Goal: Task Accomplishment & Management: Complete application form

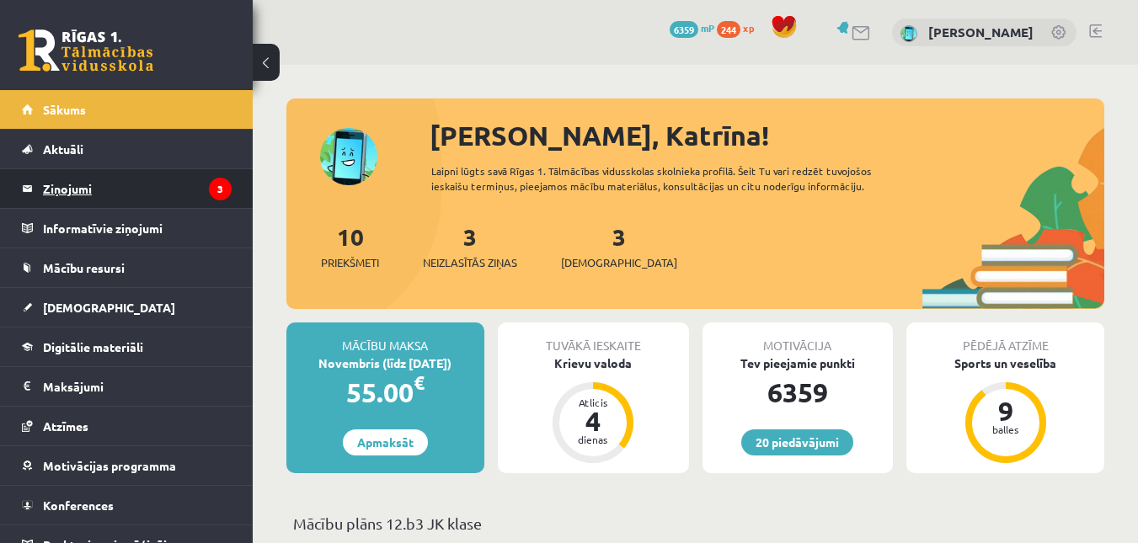
click at [141, 200] on legend "Ziņojumi 3" at bounding box center [137, 188] width 189 height 39
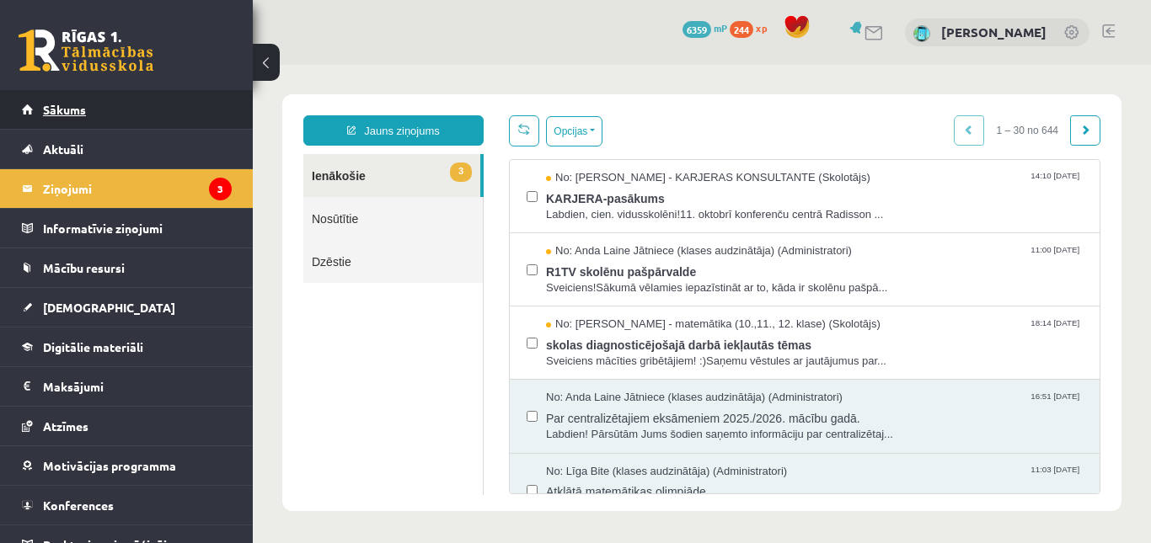
click at [59, 110] on span "Sākums" at bounding box center [64, 109] width 43 height 15
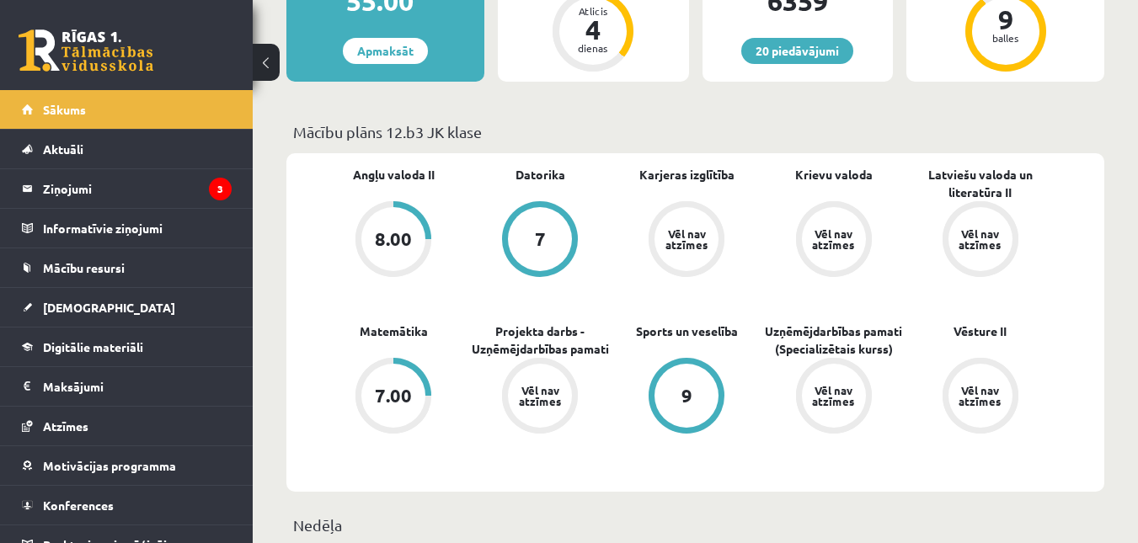
scroll to position [421, 0]
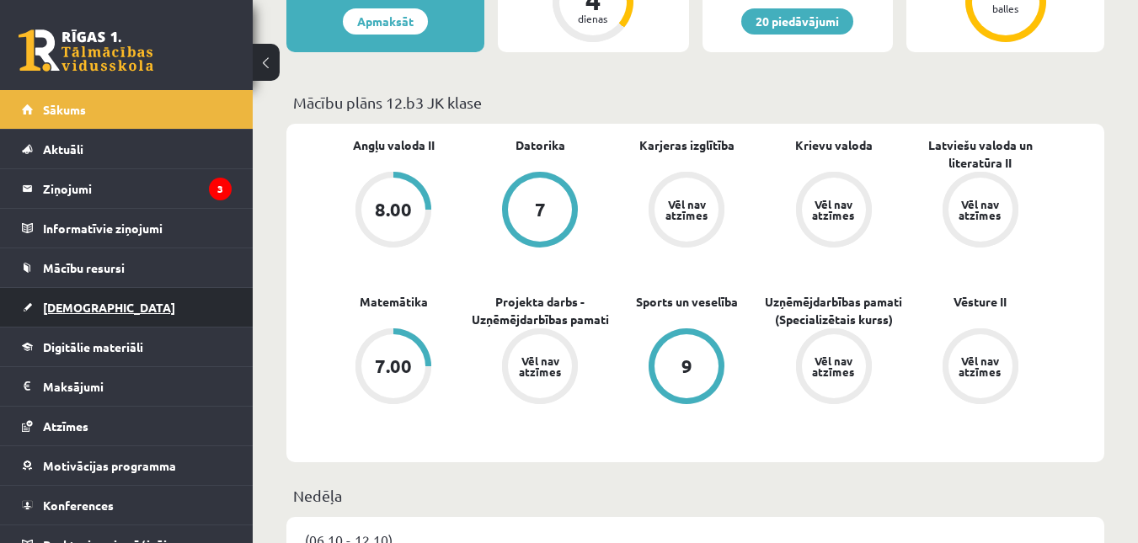
click at [74, 306] on span "[DEMOGRAPHIC_DATA]" at bounding box center [109, 307] width 132 height 15
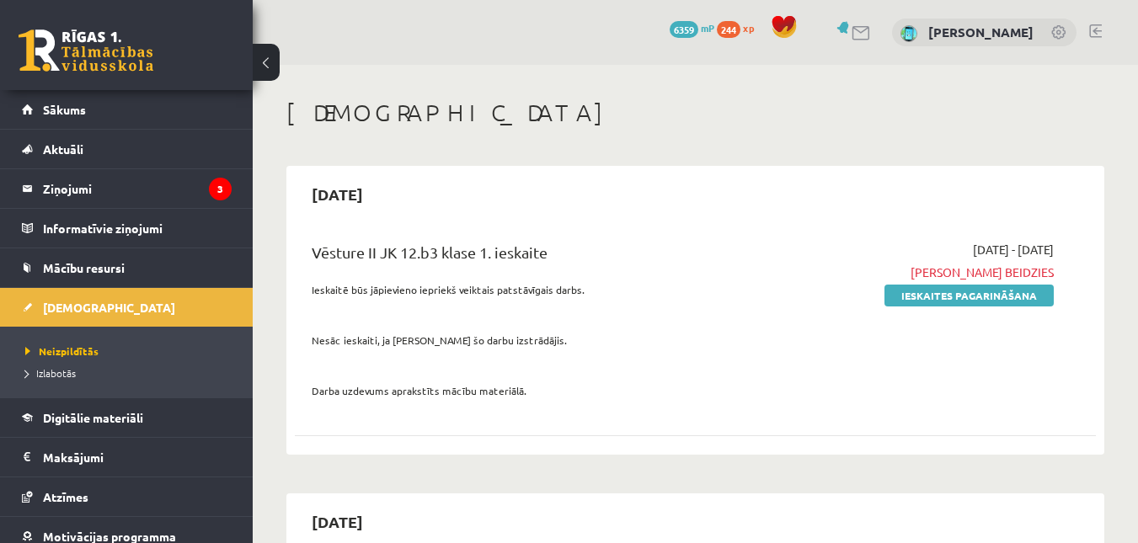
click at [506, 169] on div "2025-09-30 Vēsture II JK 12.b3 klase 1. ieskaite Ieskaitē būs jāpievieno ieprie…" at bounding box center [695, 310] width 818 height 289
click at [544, 436] on div "Vēsture II JK 12.b3 klase 1. ieskaite Ieskaitē būs jāpievieno iepriekš veiktais…" at bounding box center [695, 335] width 801 height 222
click at [597, 231] on div "Vēsture II JK 12.b3 klase 1. ieskaite Ieskaitē būs jāpievieno iepriekš veiktais…" at bounding box center [695, 324] width 801 height 201
click at [67, 374] on span "Izlabotās" at bounding box center [50, 373] width 51 height 13
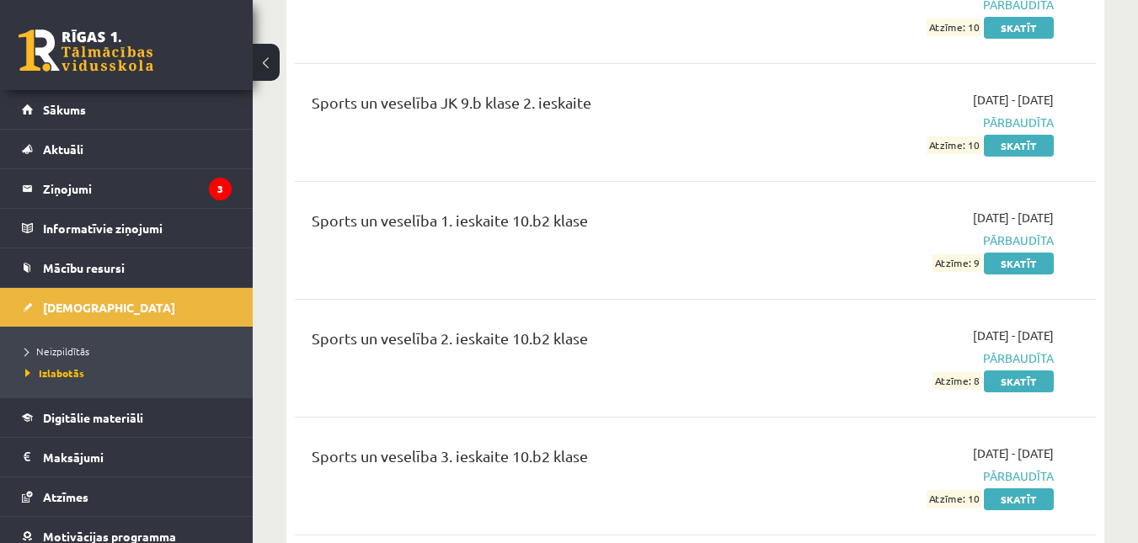
scroll to position [14726, 0]
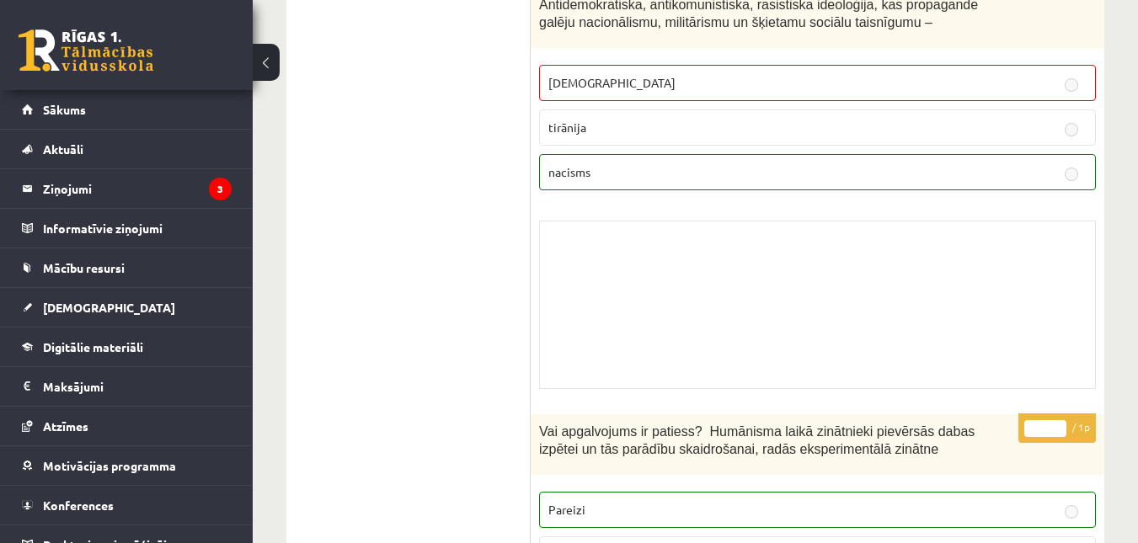
scroll to position [11828, 0]
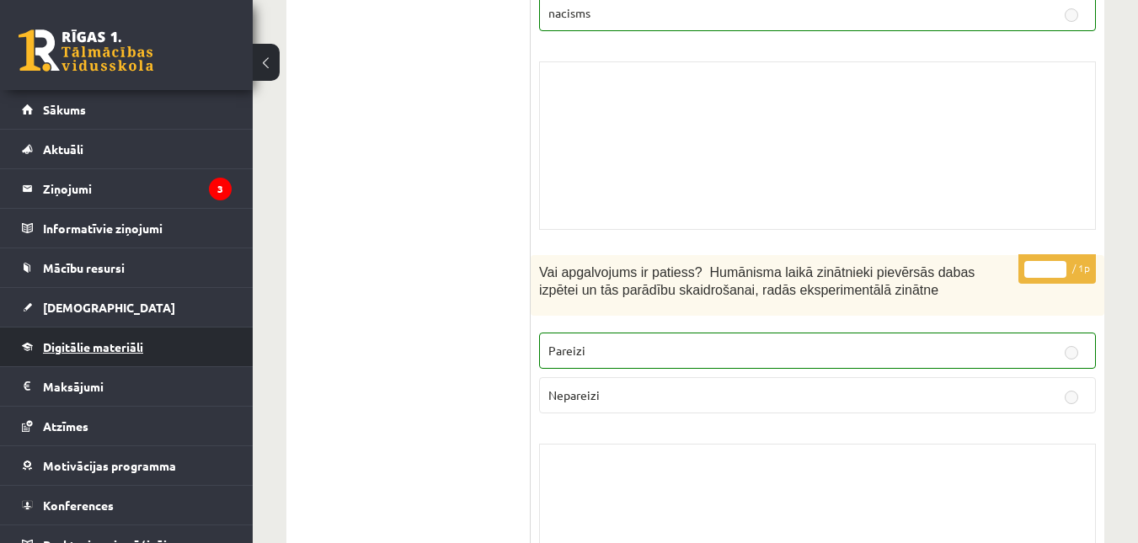
click at [88, 346] on span "Digitālie materiāli" at bounding box center [93, 347] width 100 height 15
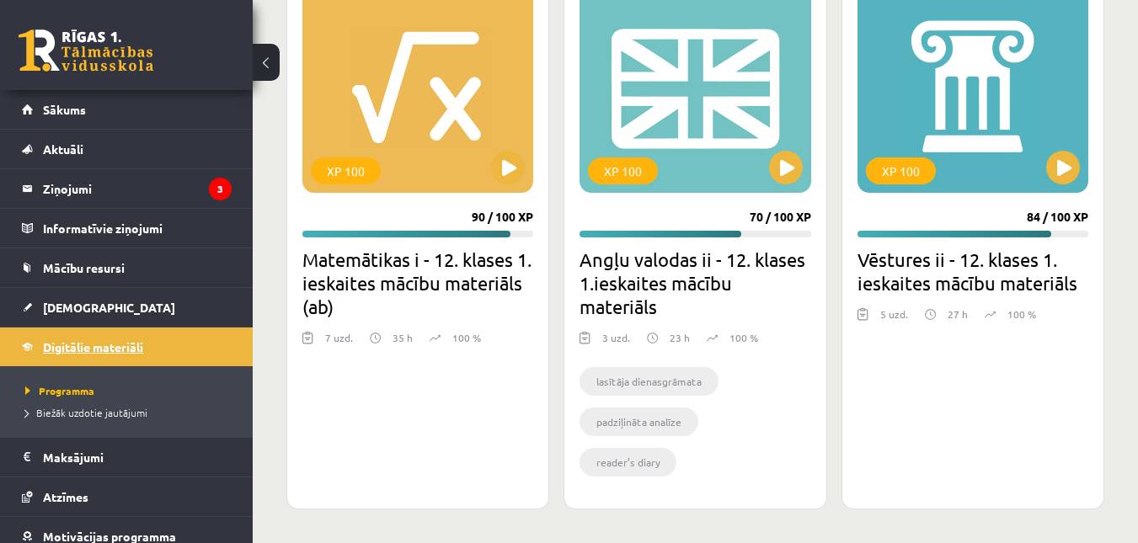
scroll to position [2683, 0]
click at [1063, 151] on button at bounding box center [1063, 168] width 34 height 34
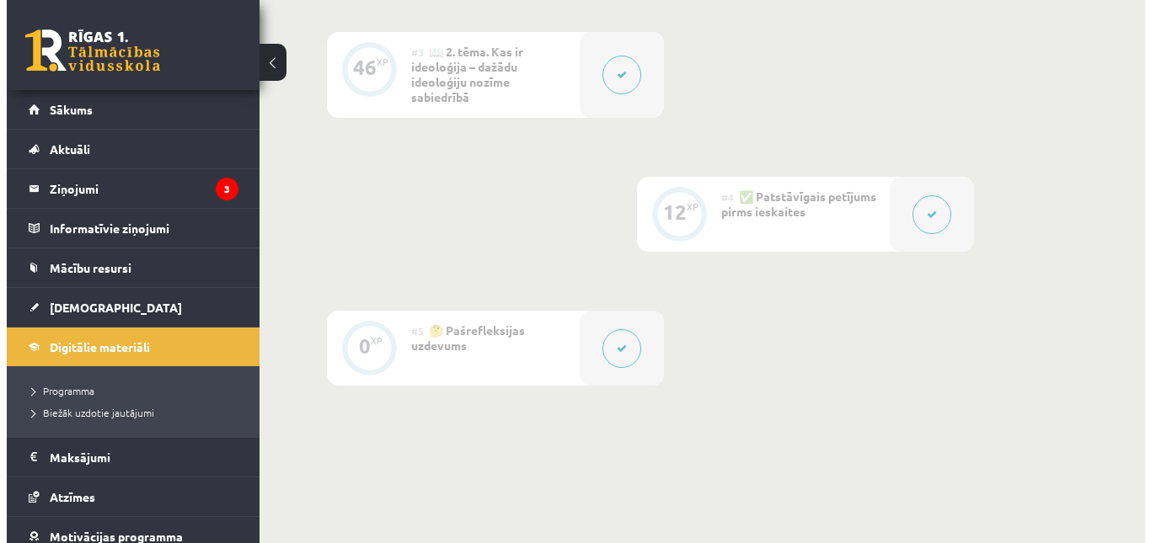
scroll to position [837, 0]
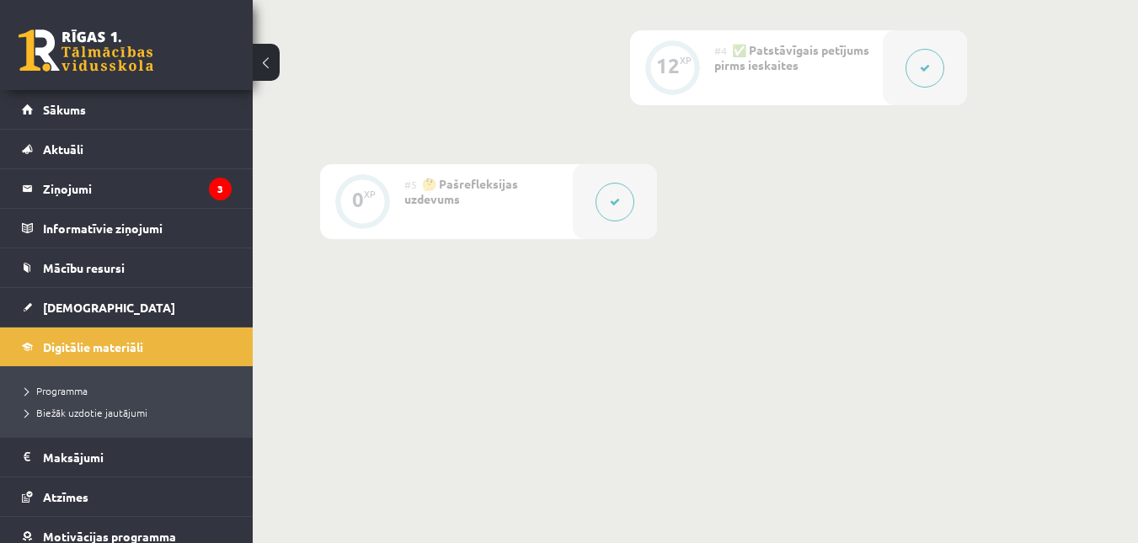
click at [625, 196] on button at bounding box center [615, 202] width 39 height 39
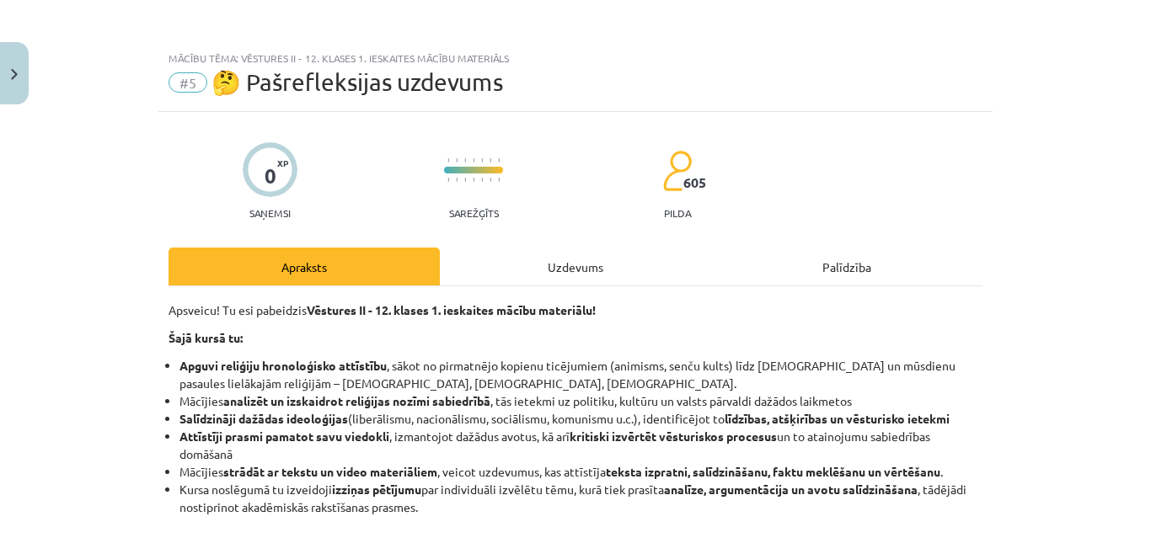
click at [591, 271] on div "Uzdevums" at bounding box center [575, 267] width 271 height 38
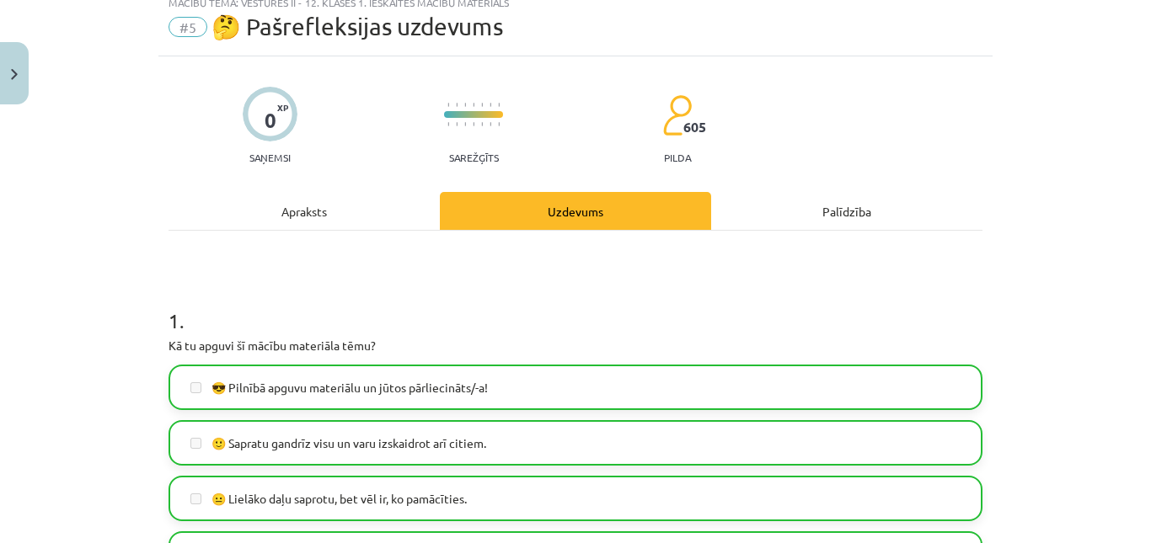
scroll to position [0, 0]
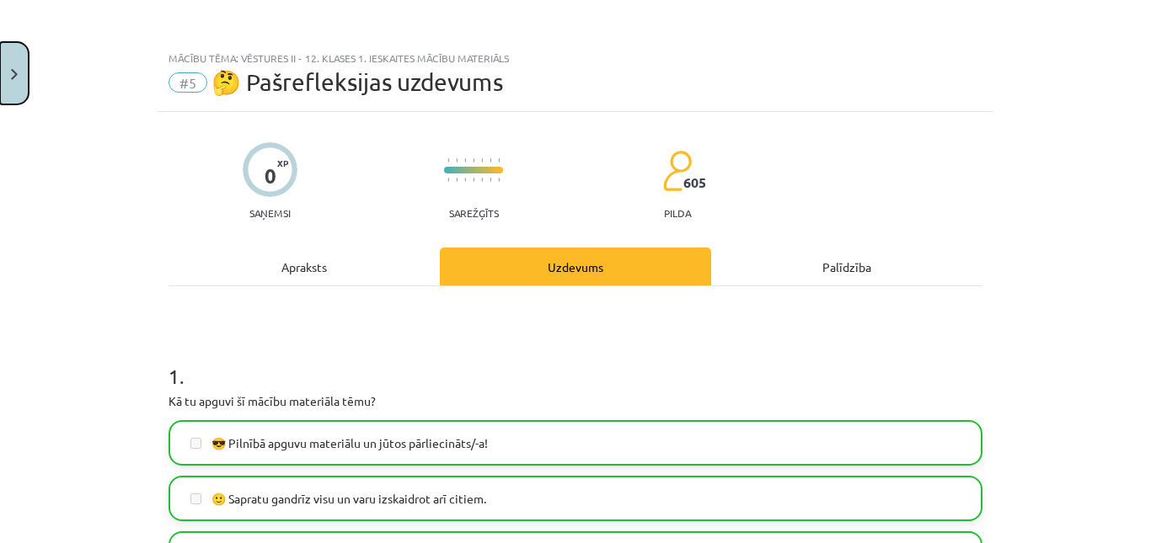
click at [2, 69] on button "Close" at bounding box center [14, 73] width 29 height 62
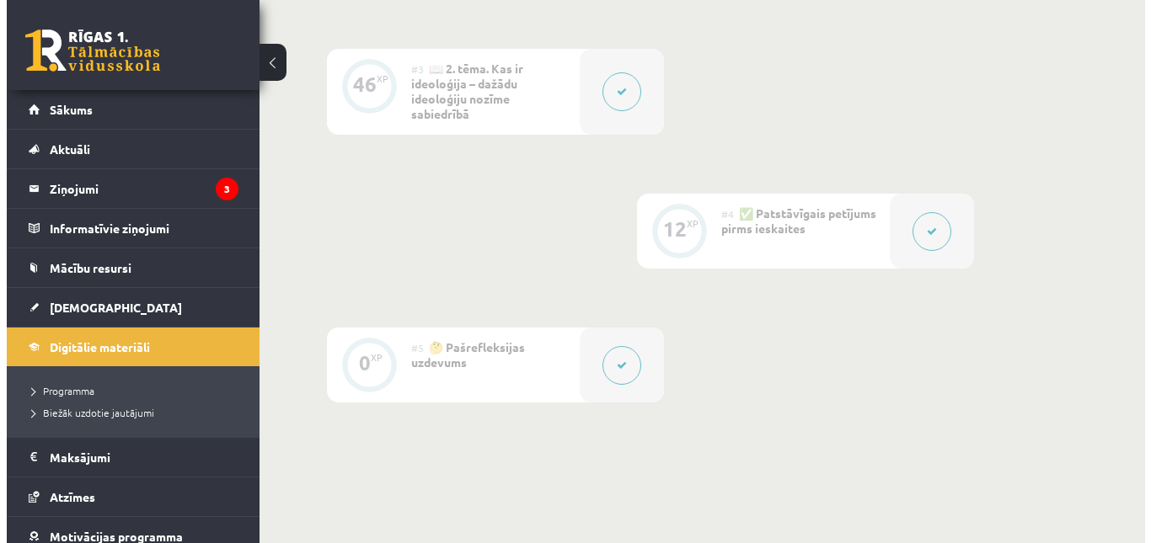
scroll to position [668, 0]
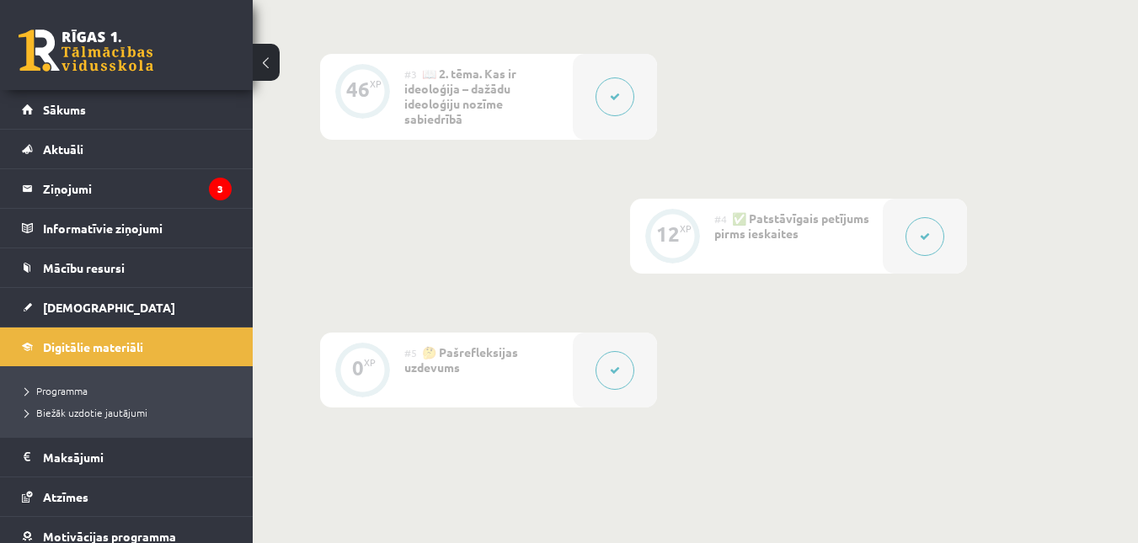
click at [932, 243] on button at bounding box center [925, 236] width 39 height 39
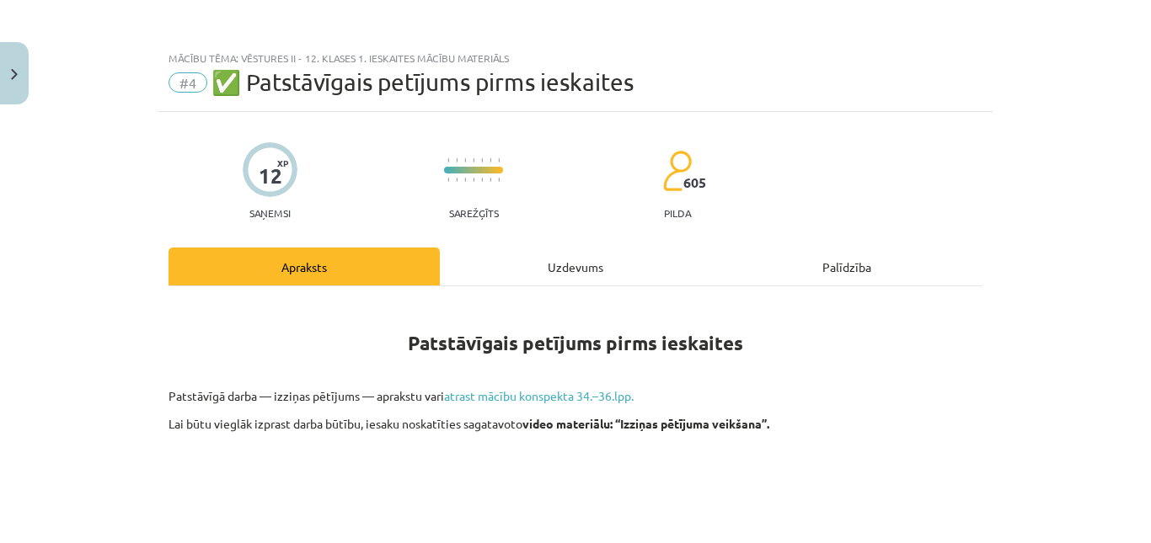
click at [547, 261] on div "Uzdevums" at bounding box center [575, 267] width 271 height 38
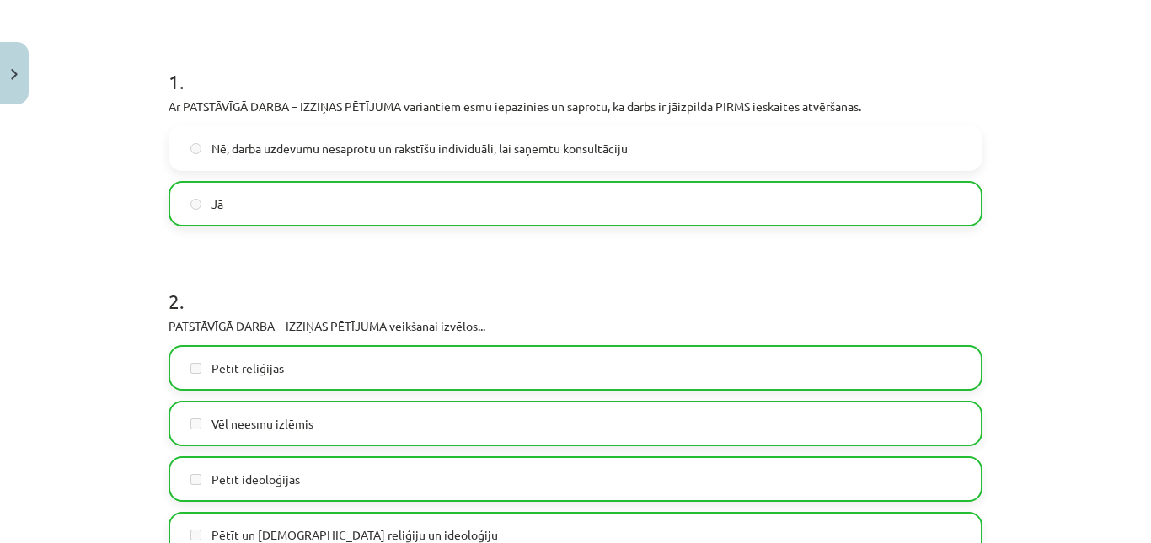
scroll to position [463, 0]
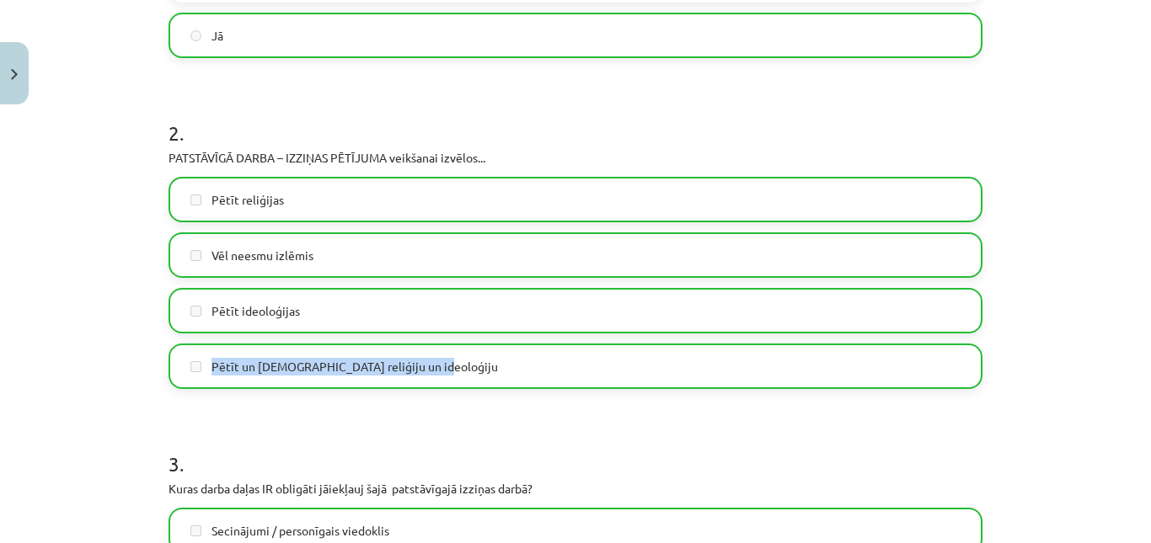
drag, startPoint x: 419, startPoint y: 377, endPoint x: 206, endPoint y: 377, distance: 212.3
click at [206, 377] on label "Pētīt un salīdiznāt reliģiju un ideoloģiju" at bounding box center [575, 366] width 811 height 42
copy span "Pētīt un salīdiznāt reliģiju un ideoloģiju"
click at [364, 125] on h1 "2 ." at bounding box center [576, 118] width 814 height 52
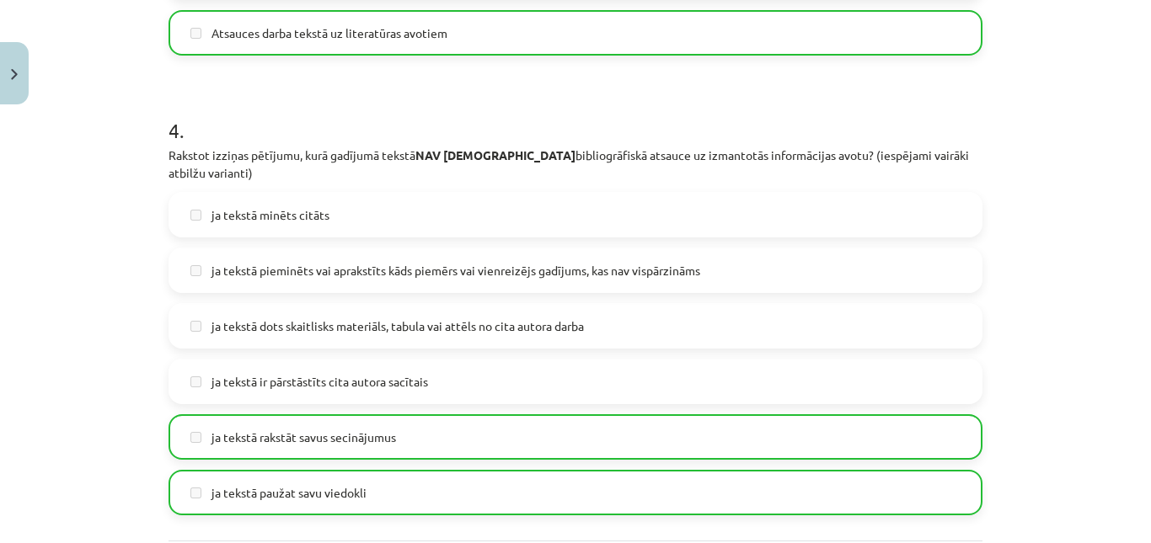
scroll to position [1348, 0]
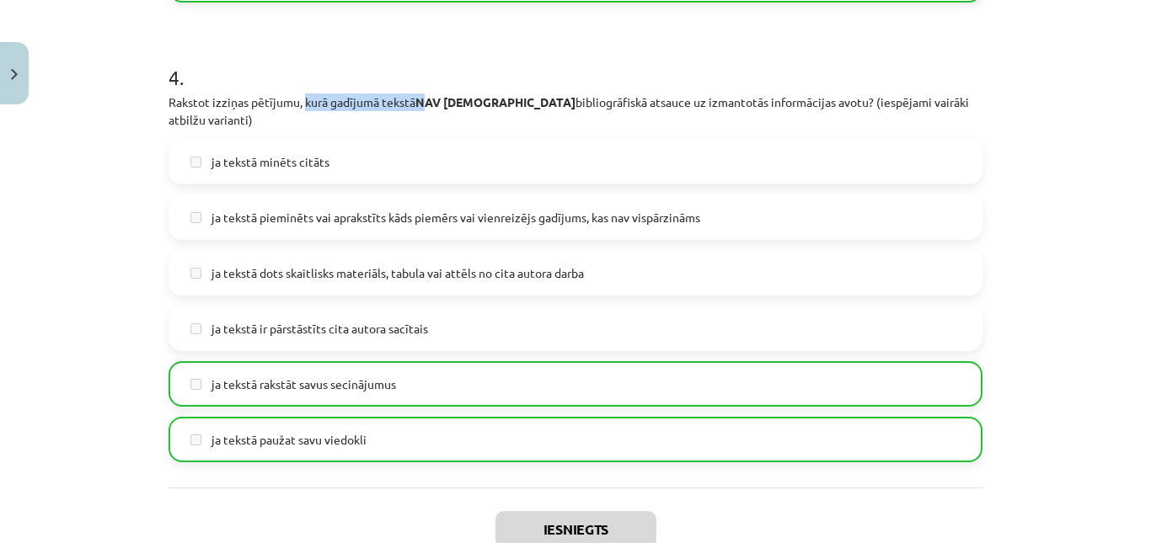
drag, startPoint x: 299, startPoint y: 114, endPoint x: 421, endPoint y: 100, distance: 122.9
click at [421, 100] on div "4 . Rakstot izziņas pētījumu, kurā gadījumā tekstā NAV jānorāda bibliogrāfiskā …" at bounding box center [576, 249] width 814 height 426
click at [445, 85] on h1 "4 ." at bounding box center [576, 62] width 814 height 52
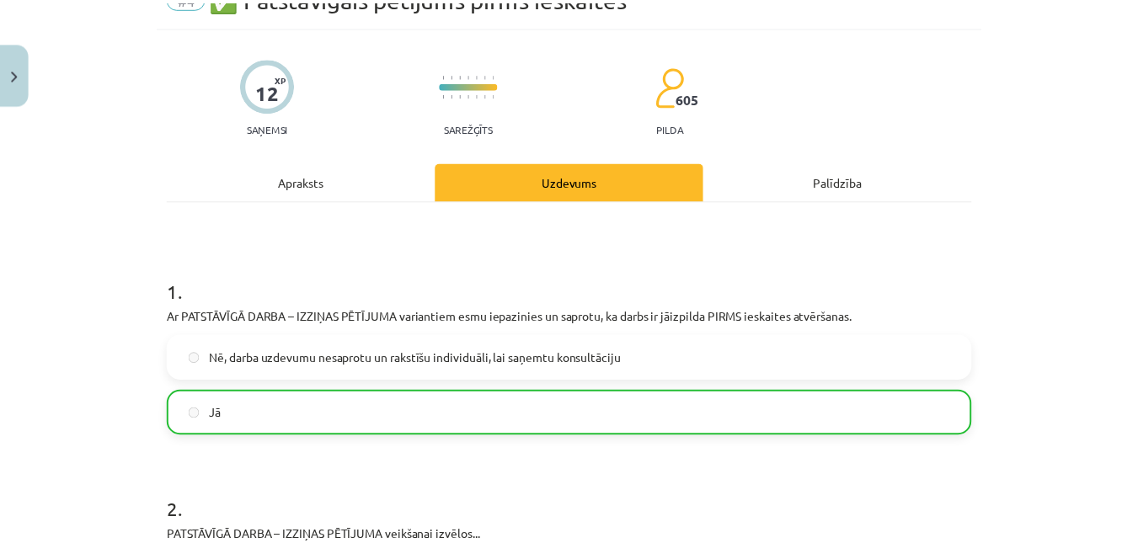
scroll to position [0, 0]
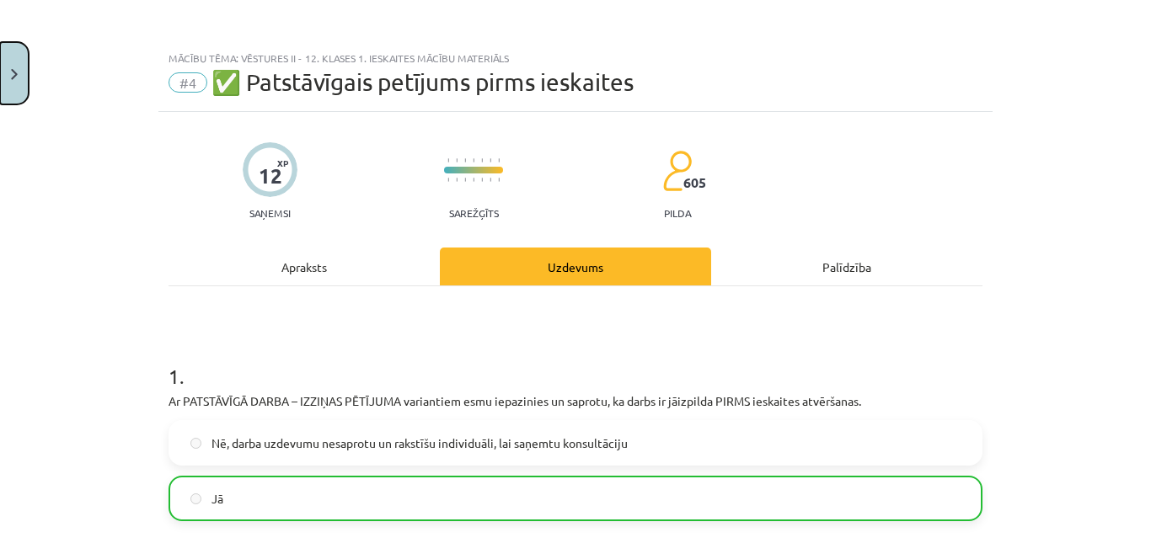
click at [20, 62] on button "Close" at bounding box center [14, 73] width 29 height 62
click at [94, 197] on div "Mācību tēma: Vēstures ii - 12. klases 1. ieskaites mācību materiāls #4 ✅ Patstā…" at bounding box center [575, 271] width 1151 height 543
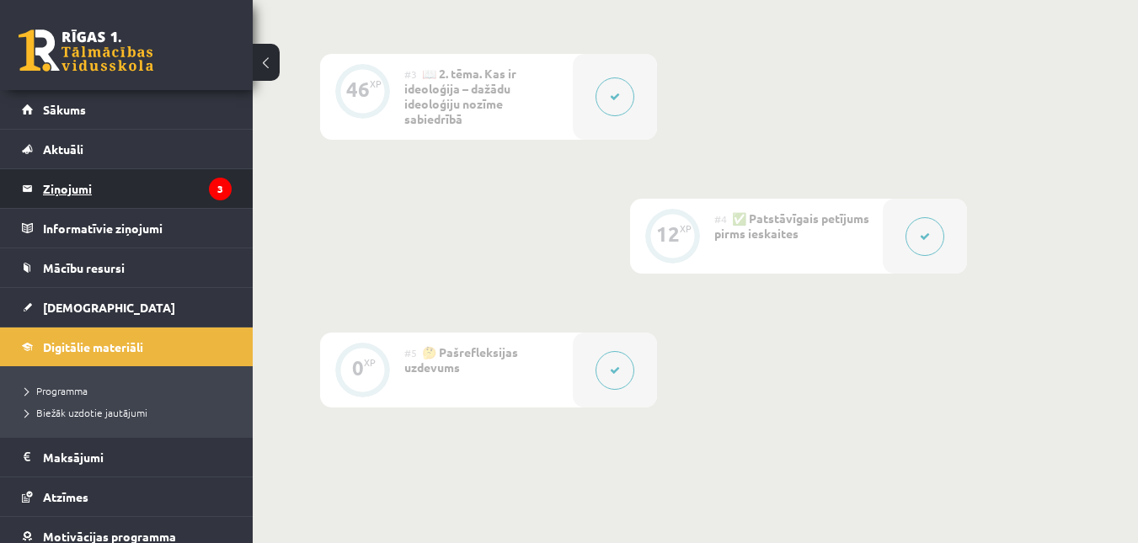
click at [78, 197] on legend "Ziņojumi 3" at bounding box center [137, 188] width 189 height 39
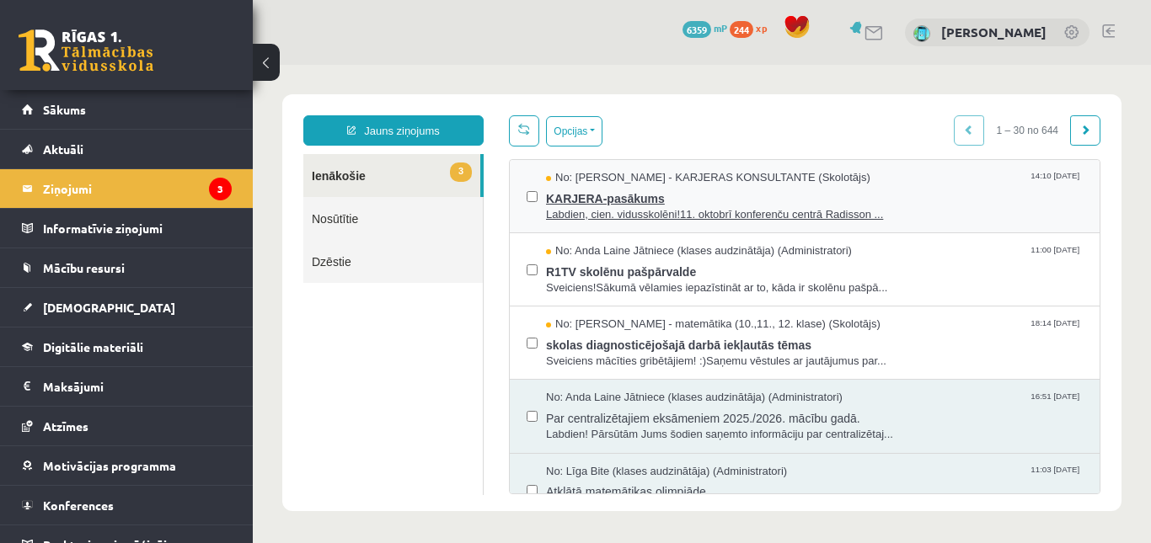
click at [614, 218] on span "Labdien, cien. vidusskolēni!11. oktobrī konferenču centrā Radisson ..." at bounding box center [814, 215] width 537 height 16
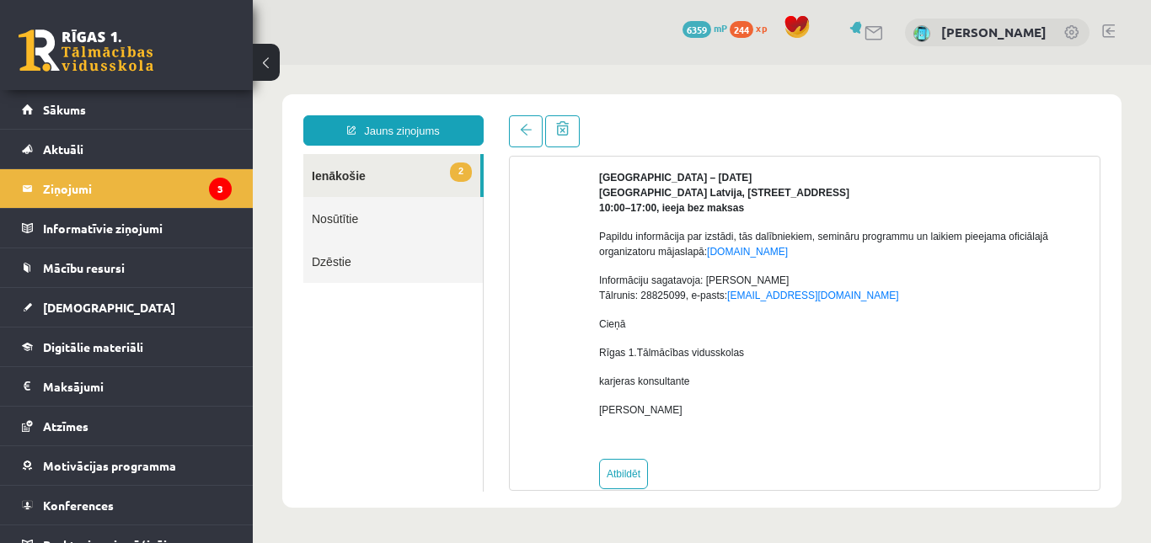
scroll to position [375, 0]
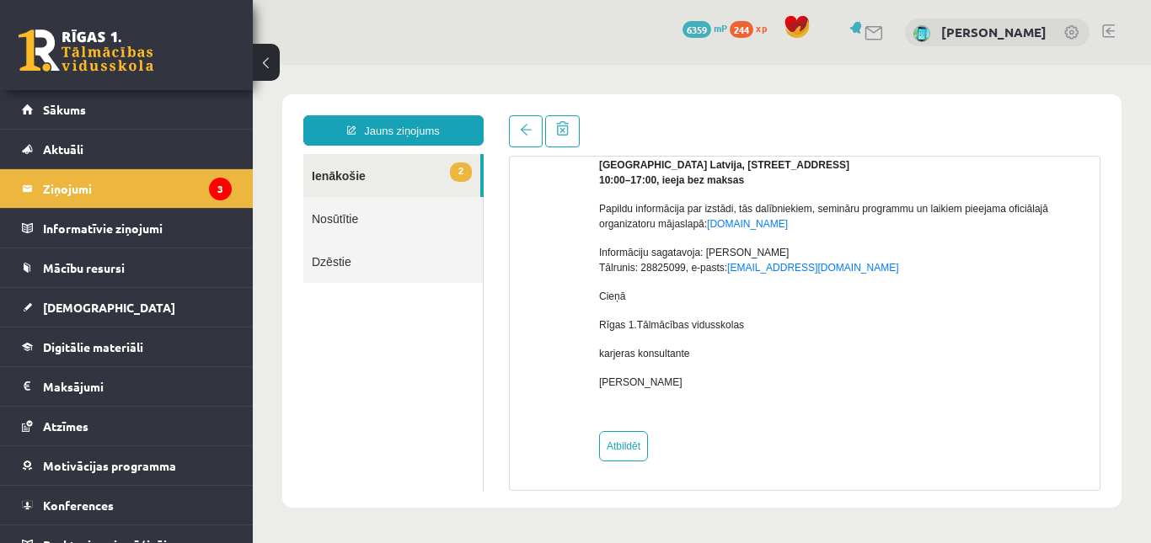
click at [427, 164] on link "2 Ienākošie" at bounding box center [391, 175] width 177 height 43
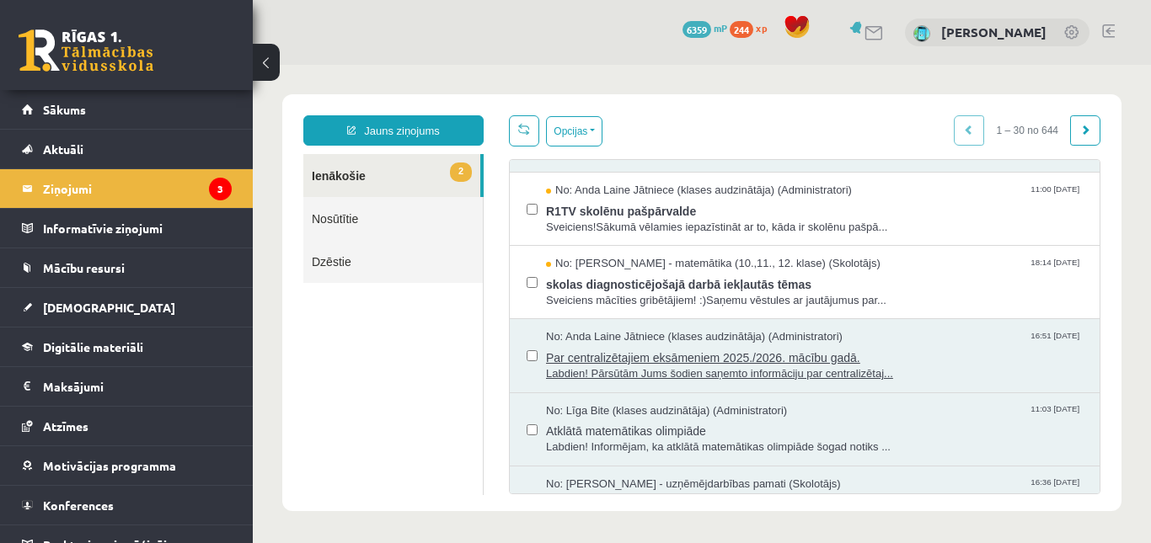
scroll to position [0, 0]
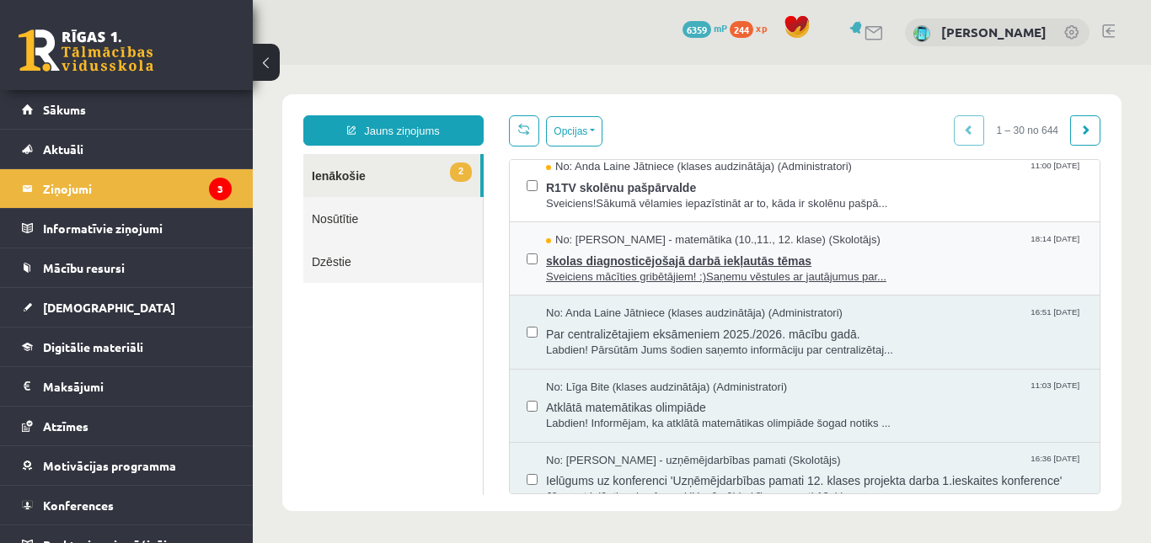
click at [714, 263] on span "skolas diagnosticējošajā darbā iekļautās tēmas" at bounding box center [814, 259] width 537 height 21
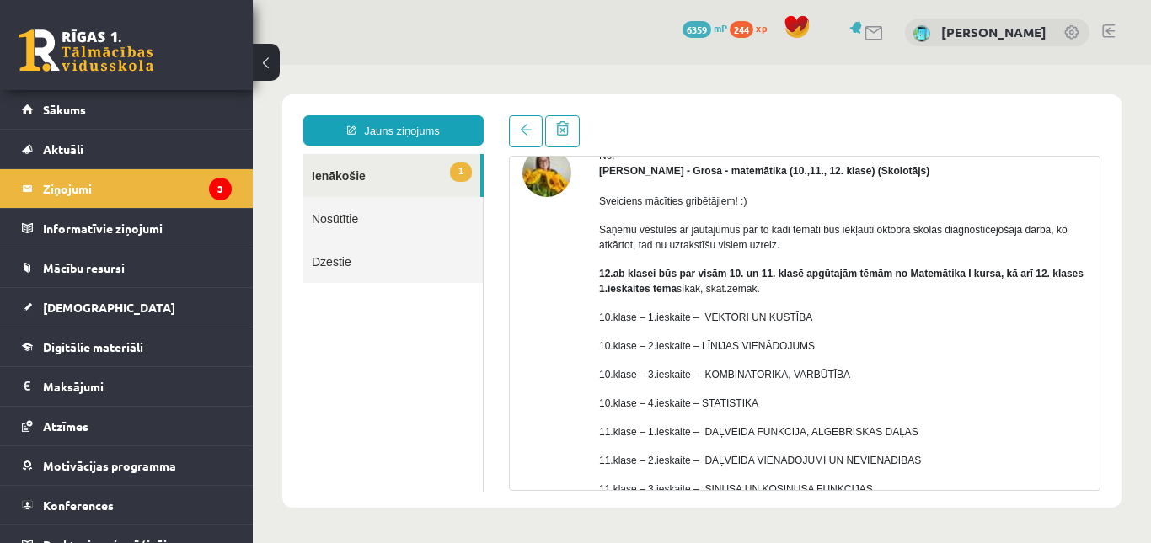
scroll to position [169, 0]
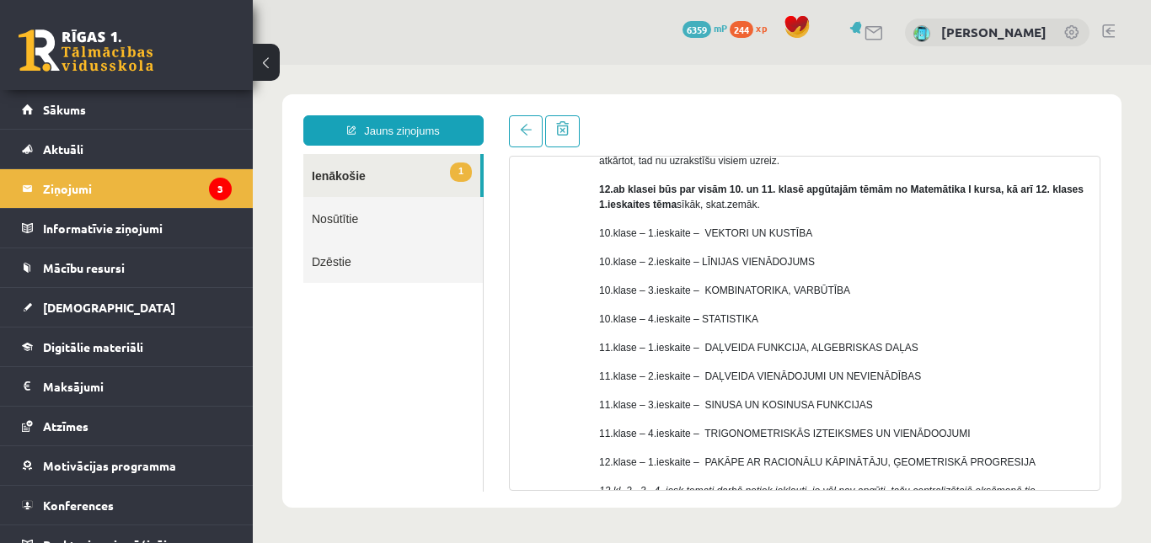
click at [452, 183] on link "1 Ienākošie" at bounding box center [391, 175] width 177 height 43
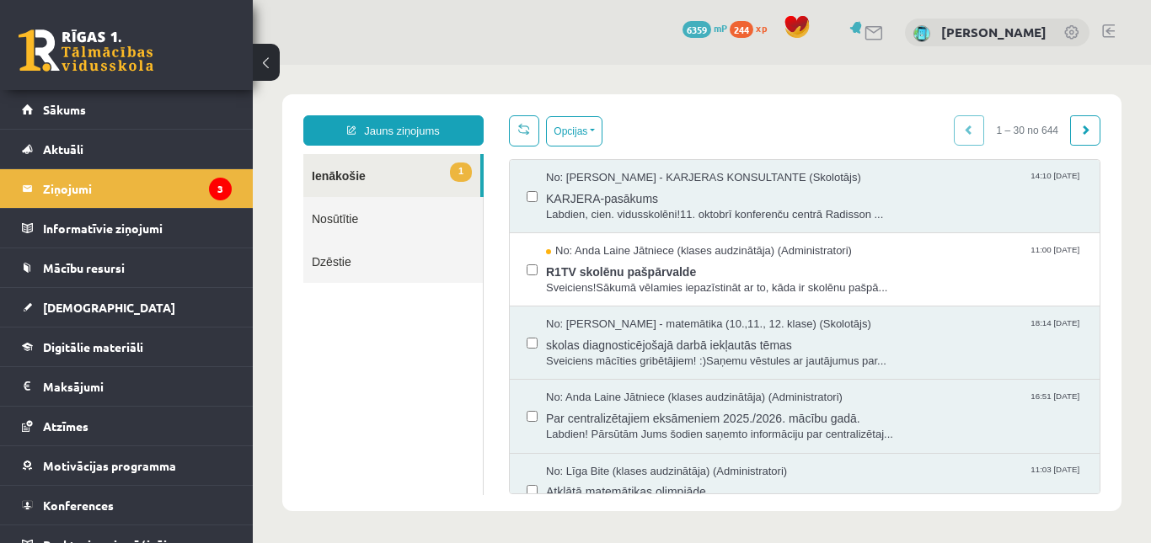
scroll to position [0, 0]
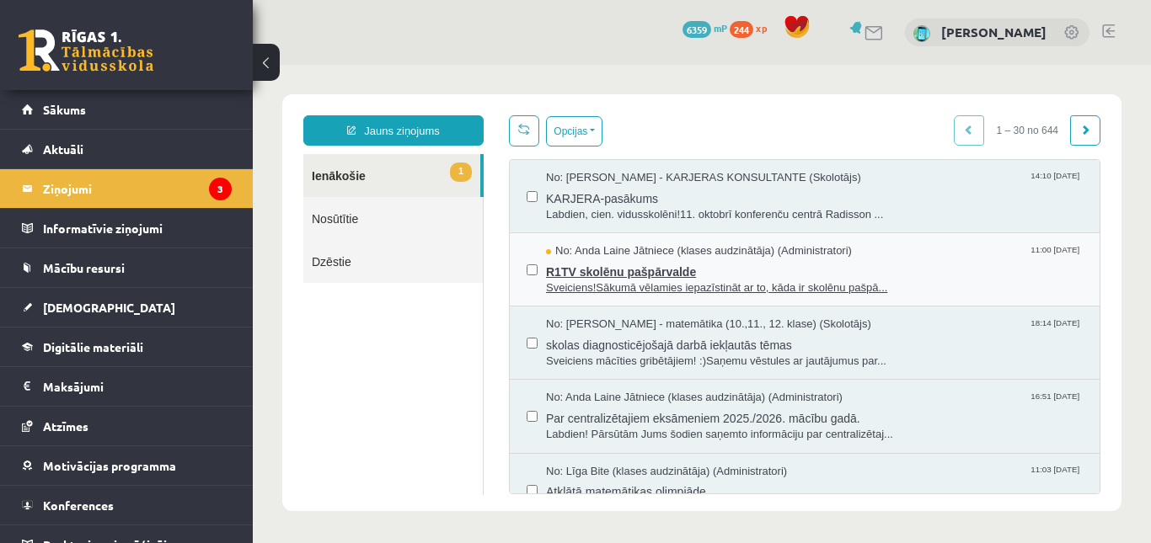
click at [646, 281] on span "Sveiciens!Sākumā vēlamies iepazīstināt ar to, kāda ir skolēnu pašpā..." at bounding box center [814, 289] width 537 height 16
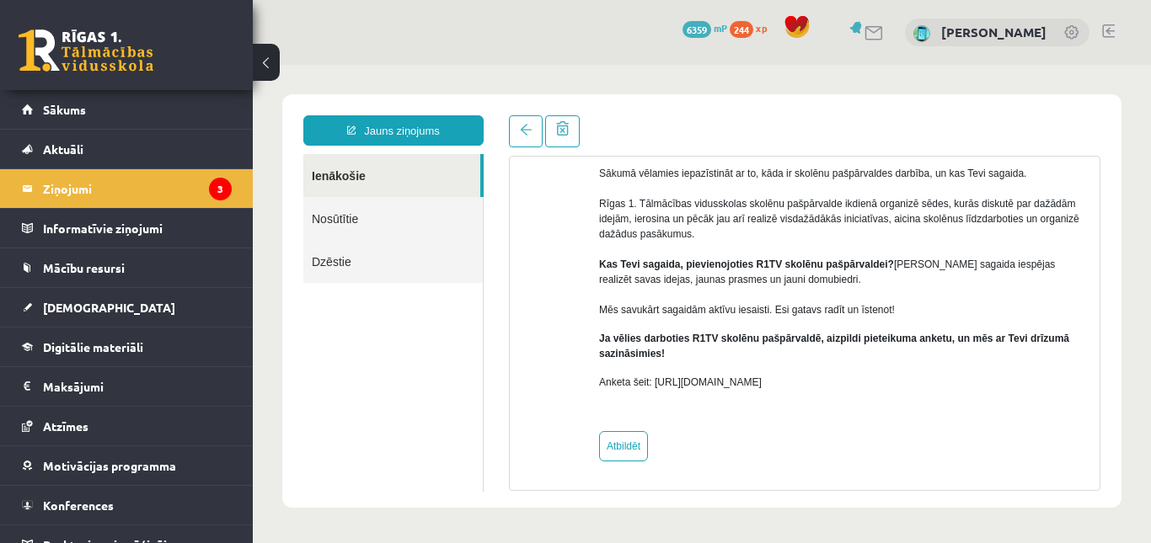
drag, startPoint x: 832, startPoint y: 383, endPoint x: 659, endPoint y: 382, distance: 173.6
click at [659, 382] on p "Anketa šeit: https://forms.gle/KiGbehqJisokGurV9" at bounding box center [843, 382] width 488 height 15
click at [763, 222] on p "Sākumā vēlamies iepazīstināt ar to, kāda ir skolēnu pašpārvaldes darbība, un ka…" at bounding box center [843, 234] width 488 height 167
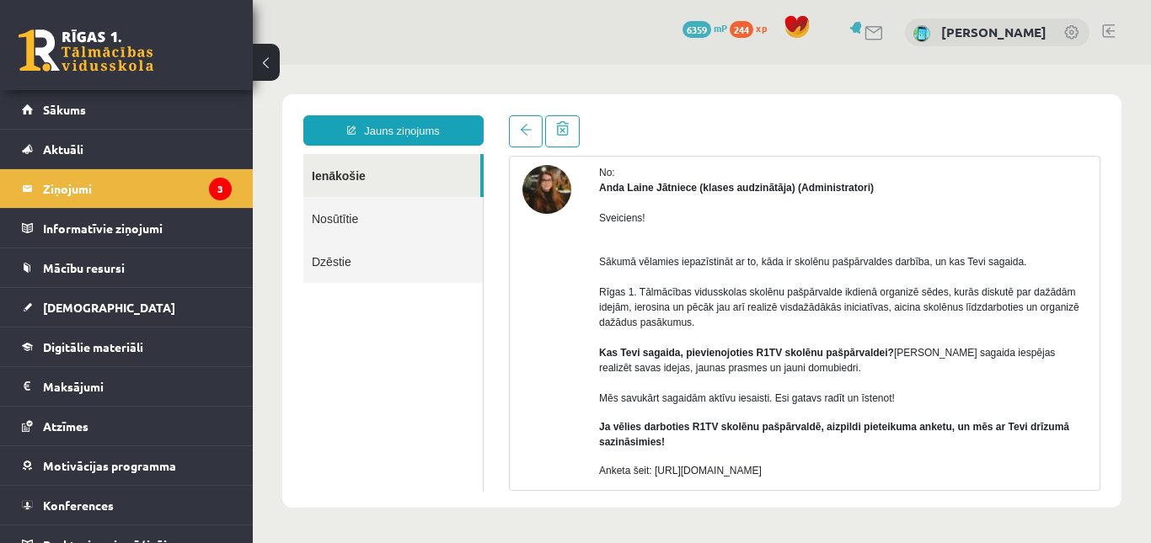
scroll to position [94, 0]
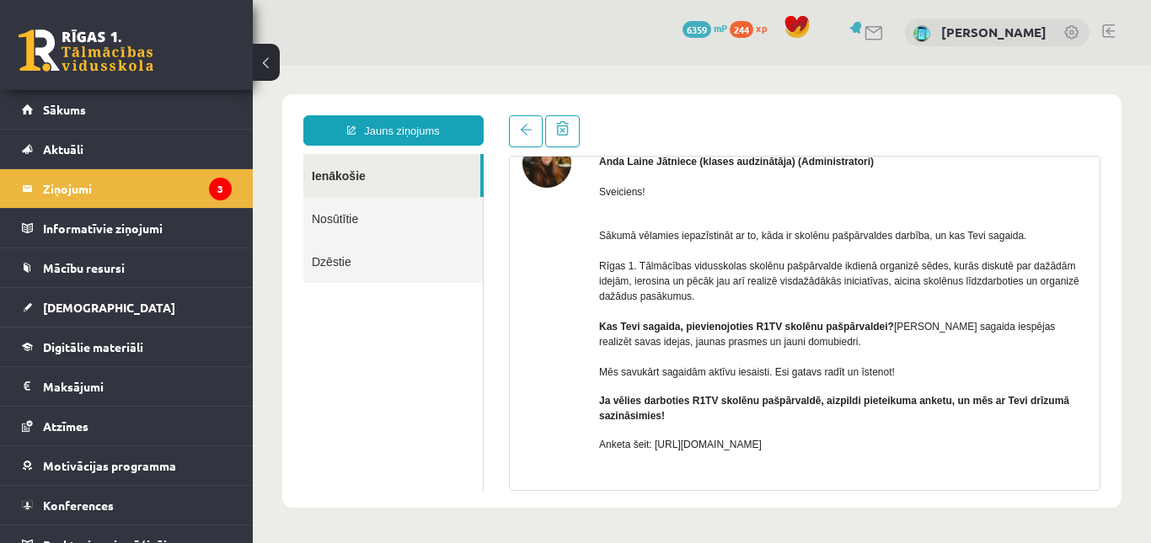
click at [869, 328] on p "Sākumā vēlamies iepazīstināt ar to, kāda ir skolēnu pašpārvaldes darbība, un ka…" at bounding box center [843, 296] width 488 height 167
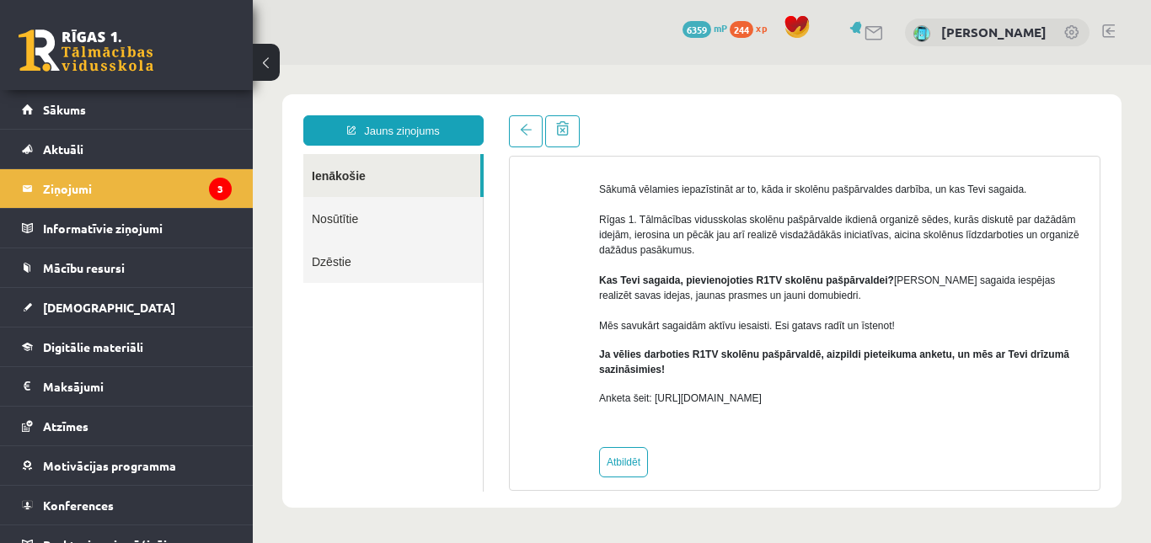
scroll to position [178, 0]
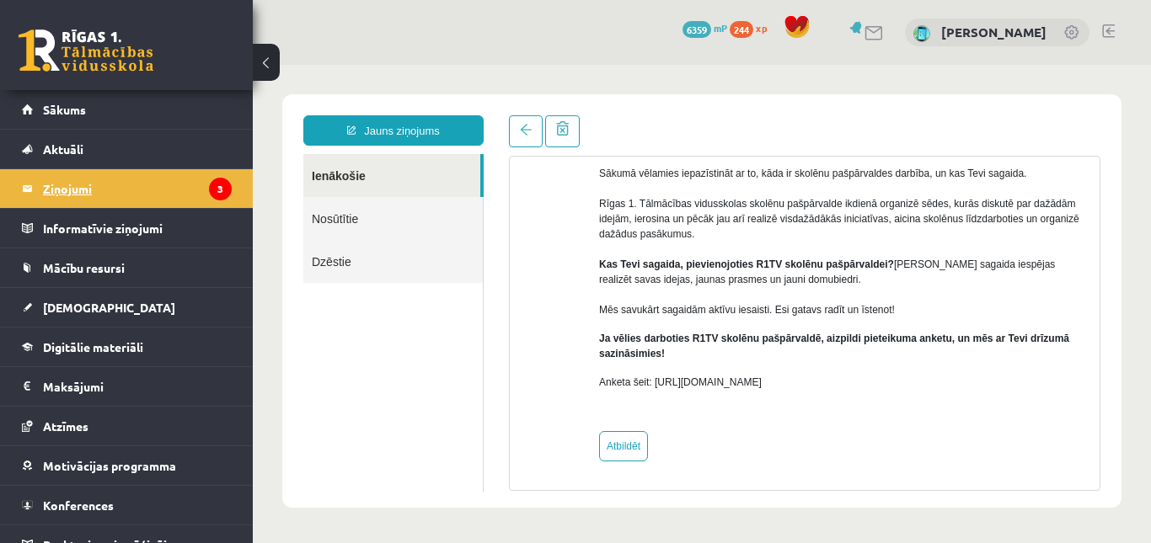
click at [183, 197] on legend "Ziņojumi 3" at bounding box center [137, 188] width 189 height 39
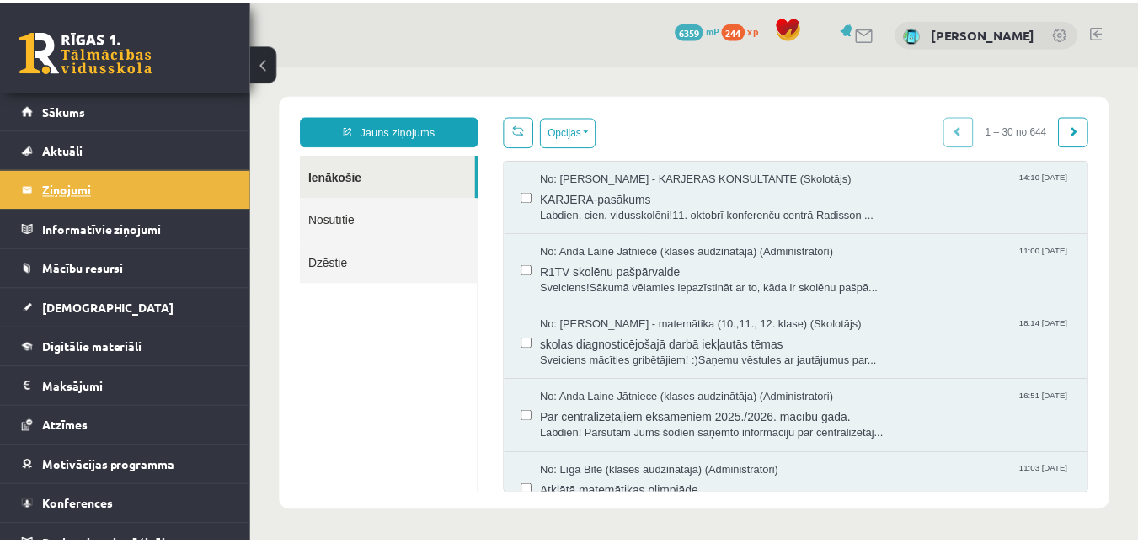
scroll to position [0, 0]
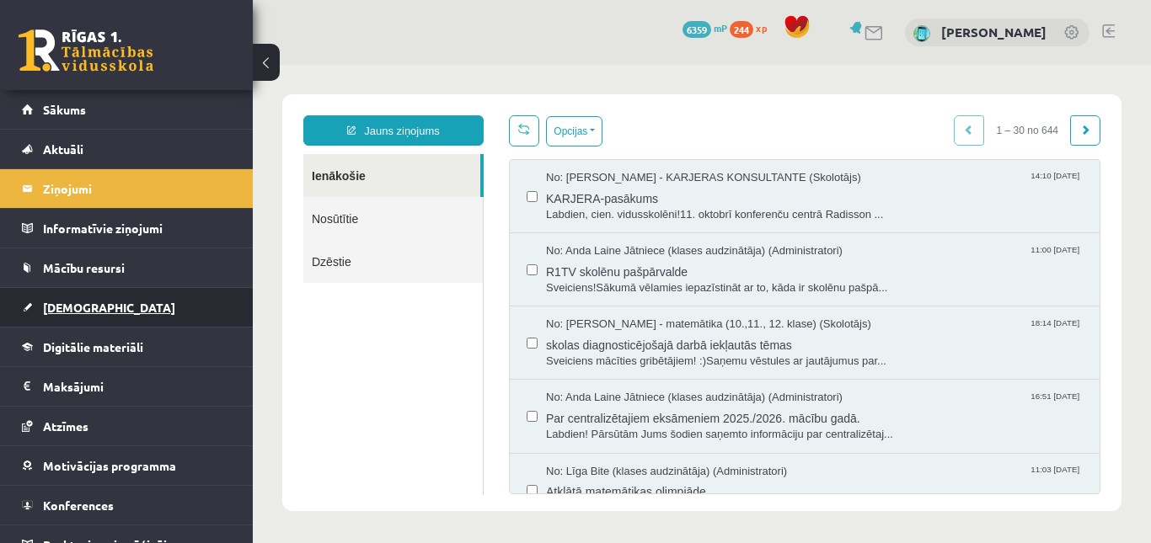
click at [70, 297] on link "[DEMOGRAPHIC_DATA]" at bounding box center [127, 307] width 210 height 39
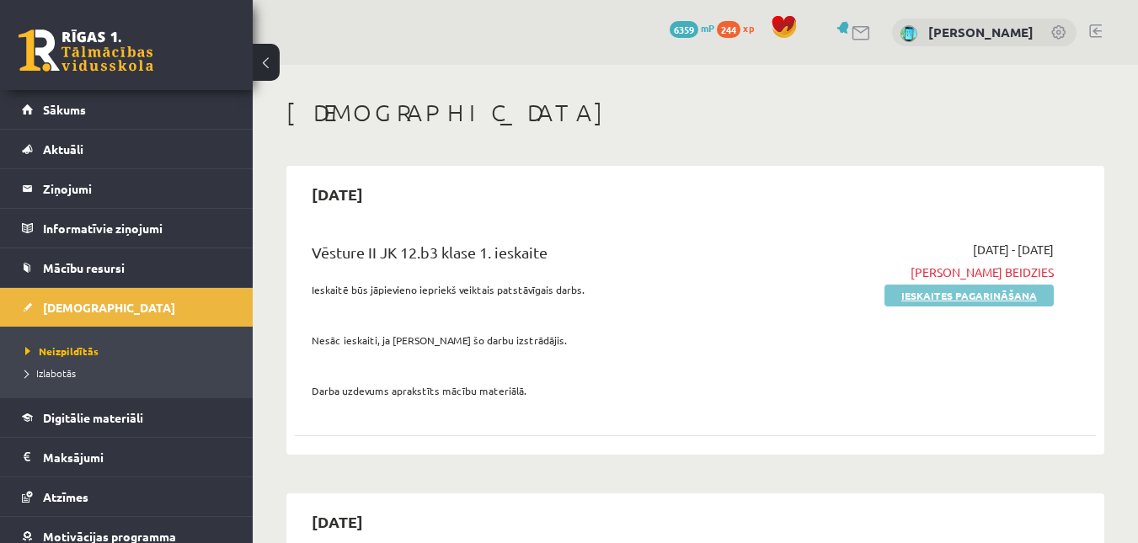
click at [938, 292] on link "Ieskaites pagarināšana" at bounding box center [969, 296] width 169 height 22
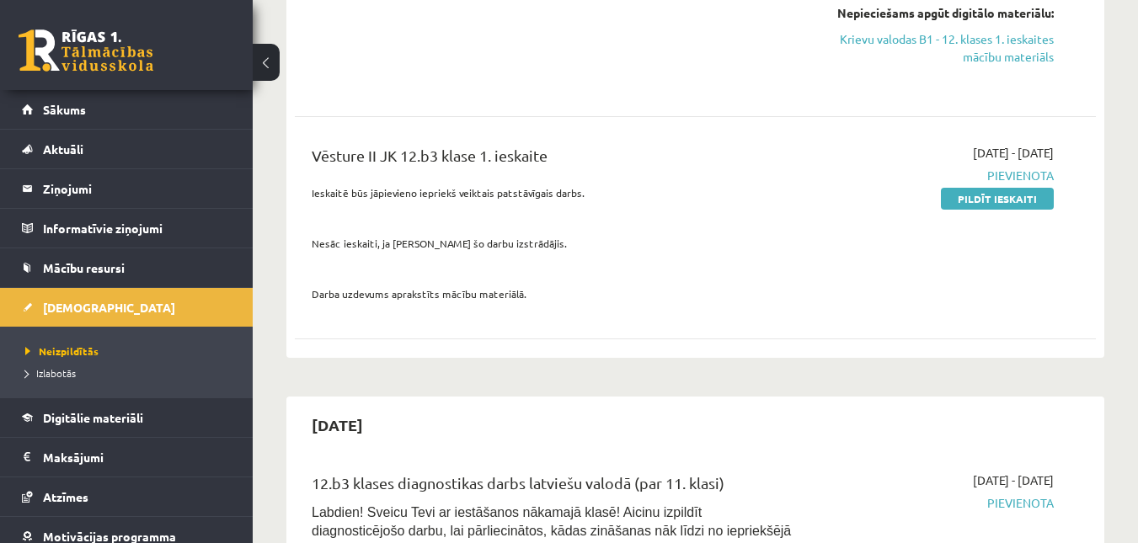
scroll to position [506, 0]
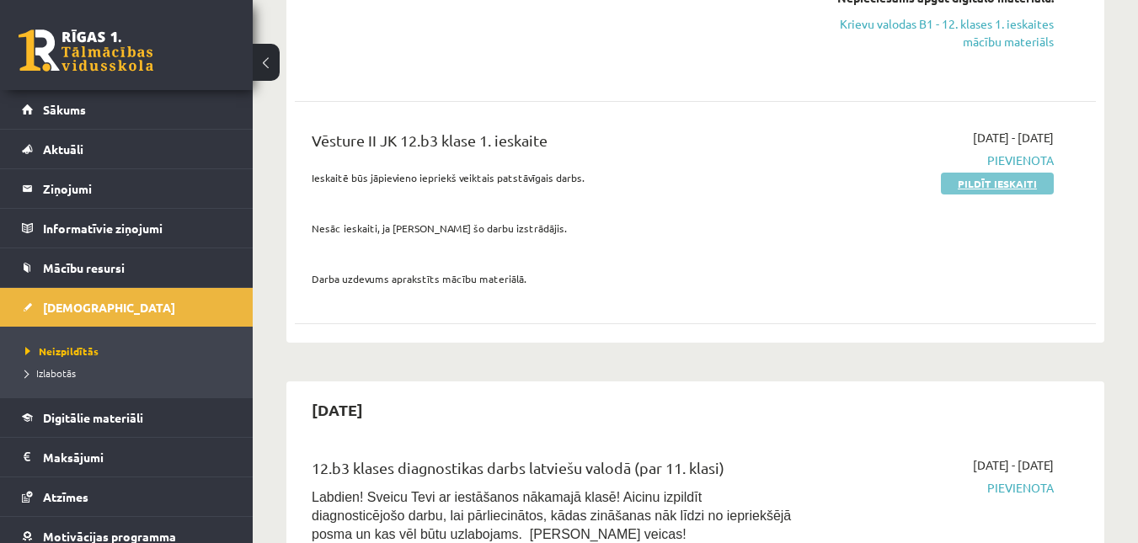
click at [976, 184] on link "Pildīt ieskaiti" at bounding box center [997, 184] width 113 height 22
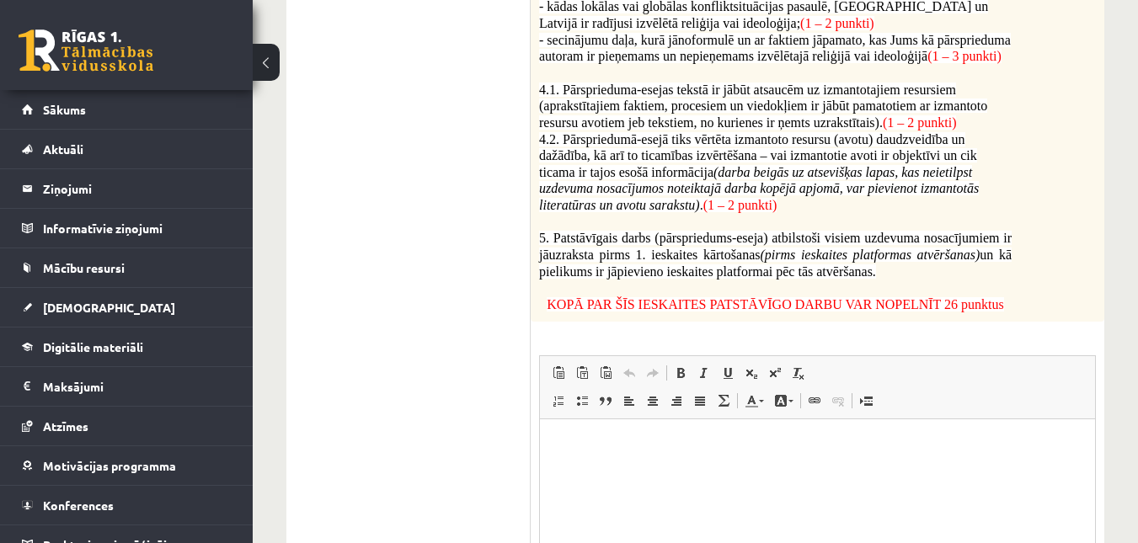
scroll to position [1264, 0]
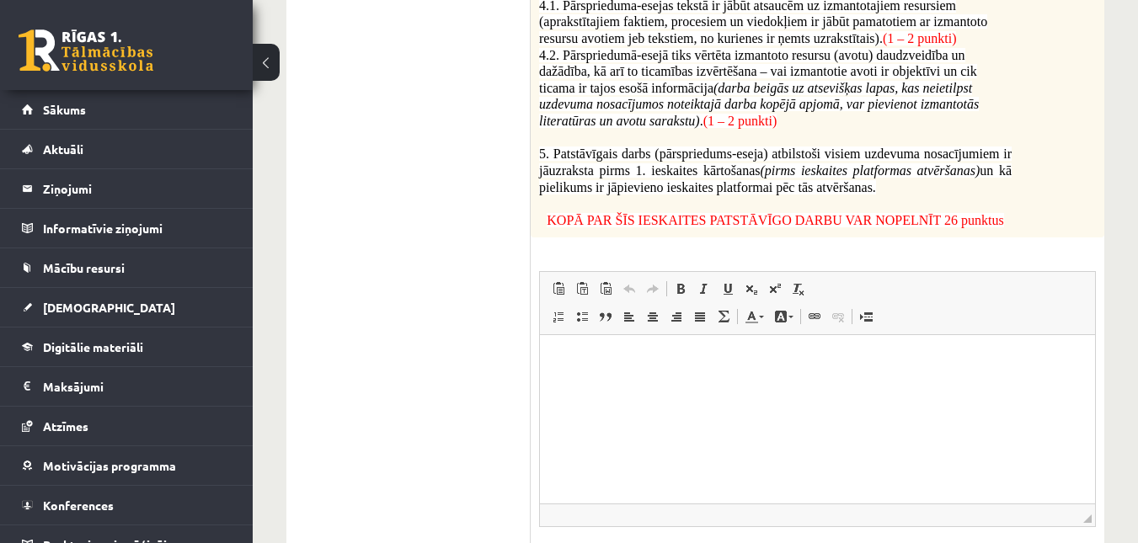
click at [661, 383] on html at bounding box center [817, 359] width 555 height 51
paste body "Editor, wiswyg-editor-user-answer-47433885380360"
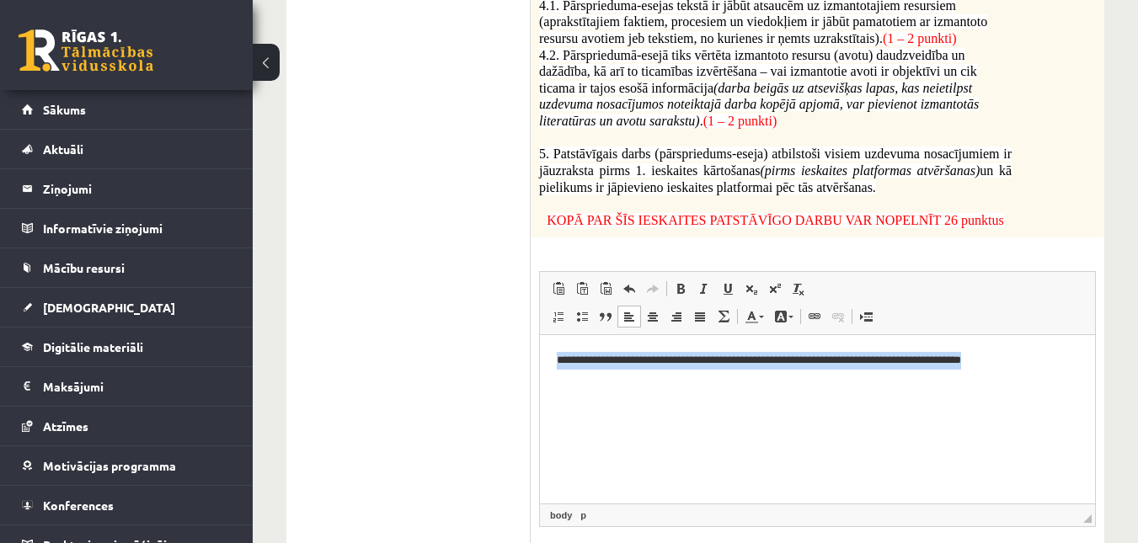
drag, startPoint x: 586, startPoint y: 364, endPoint x: 1052, endPoint y: 682, distance: 565.1
click at [540, 342] on html "**********" at bounding box center [817, 368] width 555 height 69
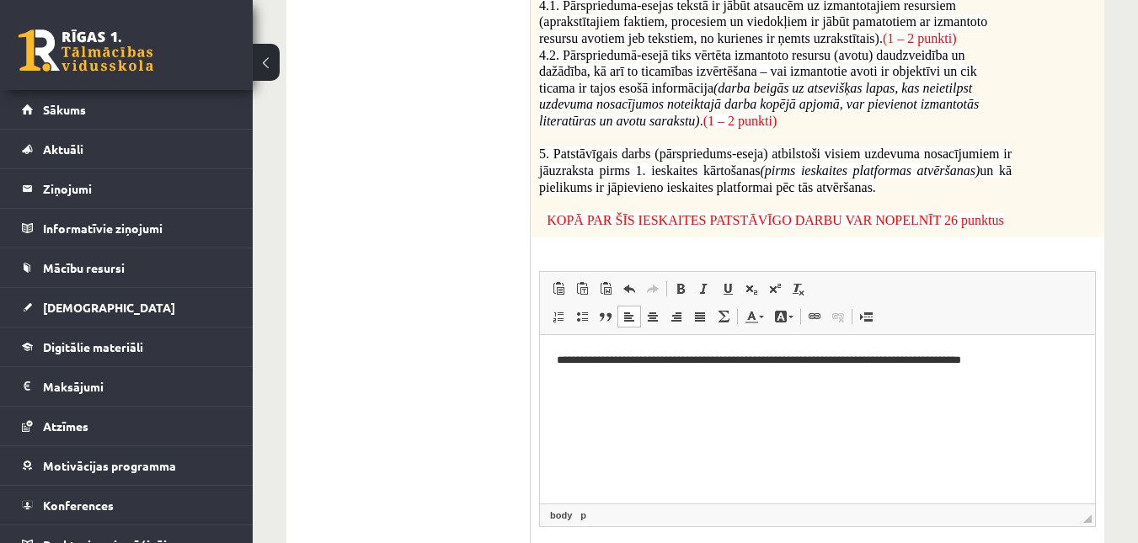
click at [714, 404] on html "**********" at bounding box center [817, 368] width 555 height 69
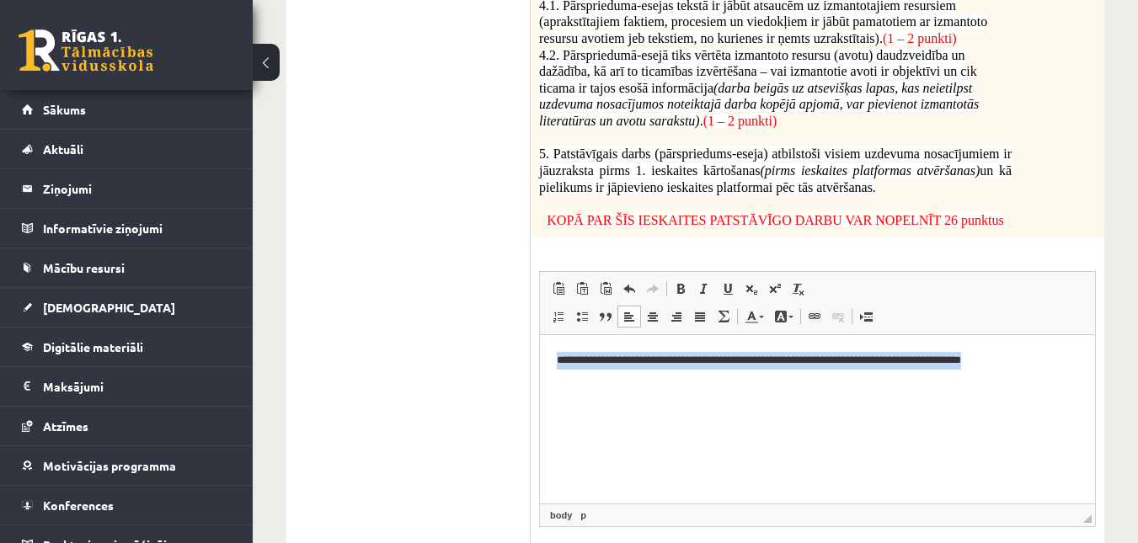
drag, startPoint x: 642, startPoint y: 389, endPoint x: 531, endPoint y: 348, distance: 118.6
click at [540, 348] on html "**********" at bounding box center [817, 368] width 555 height 69
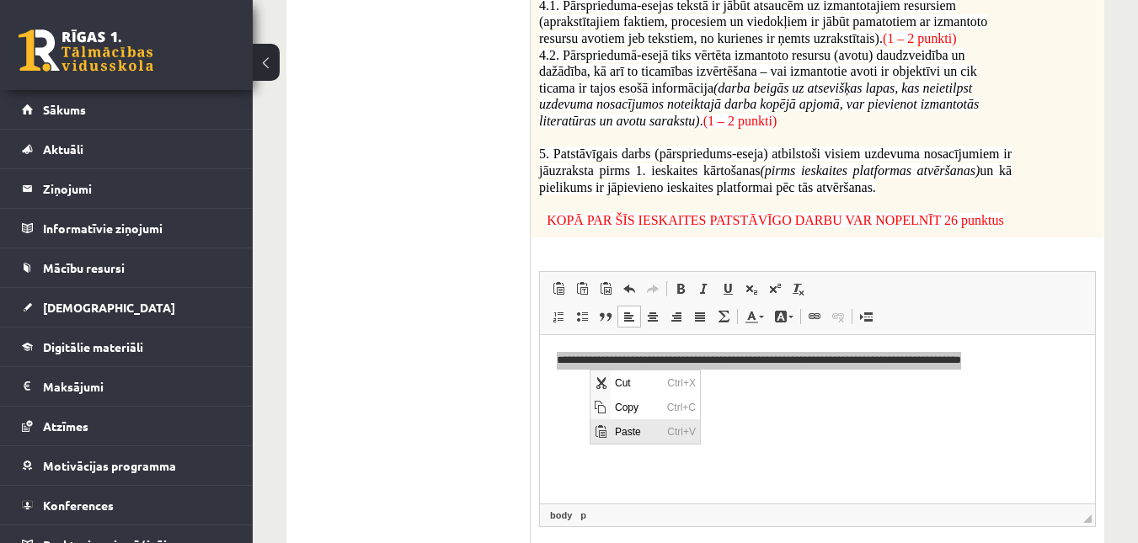
scroll to position [0, 0]
click at [624, 410] on span "Copy" at bounding box center [637, 406] width 52 height 24
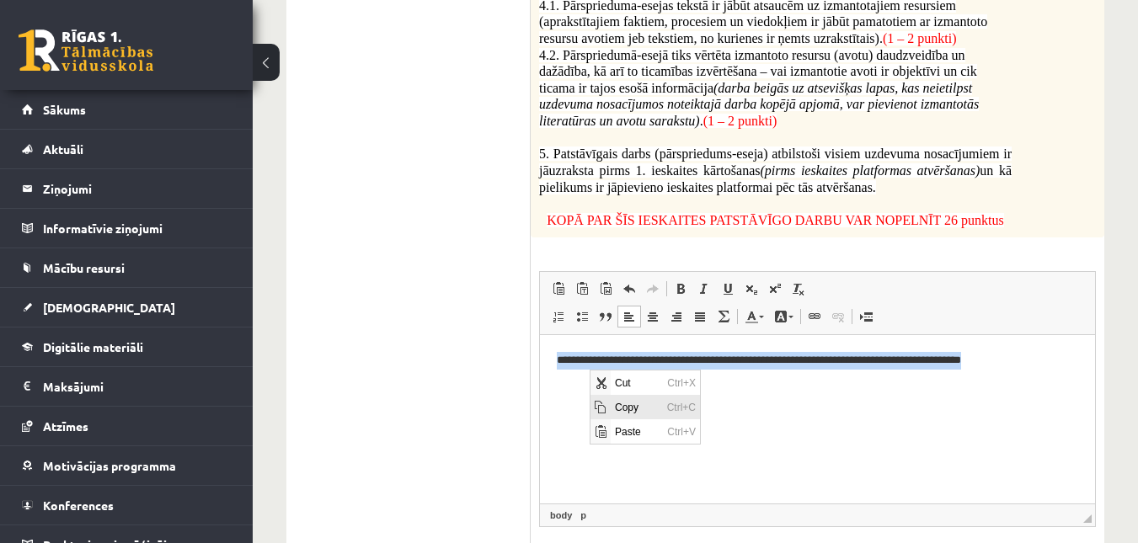
copy p "**********"
click at [702, 394] on html "**********" at bounding box center [817, 368] width 555 height 69
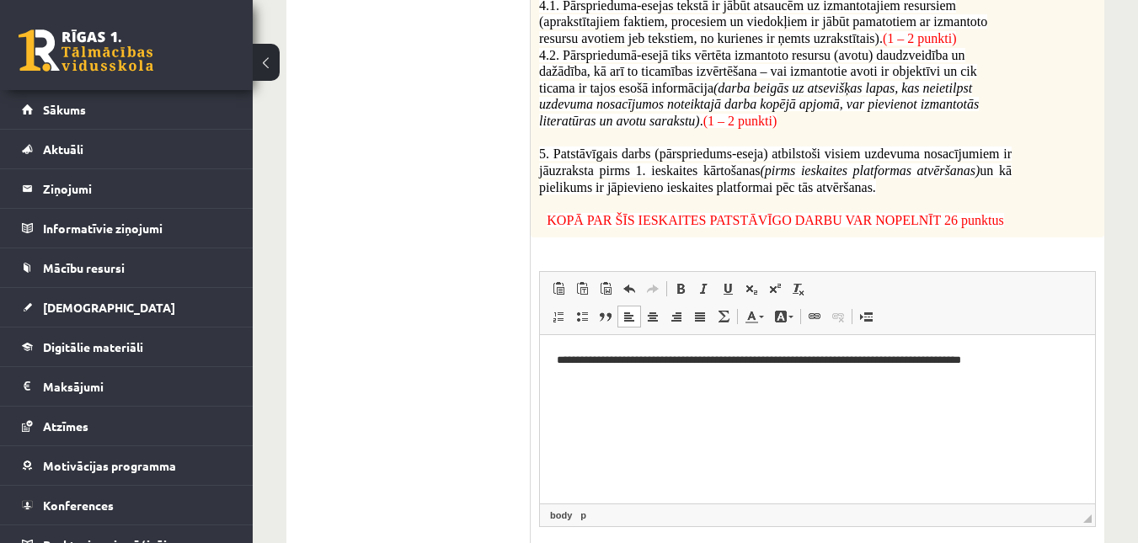
drag, startPoint x: 735, startPoint y: 386, endPoint x: 750, endPoint y: 384, distance: 15.3
click at [737, 386] on p "**********" at bounding box center [818, 368] width 522 height 35
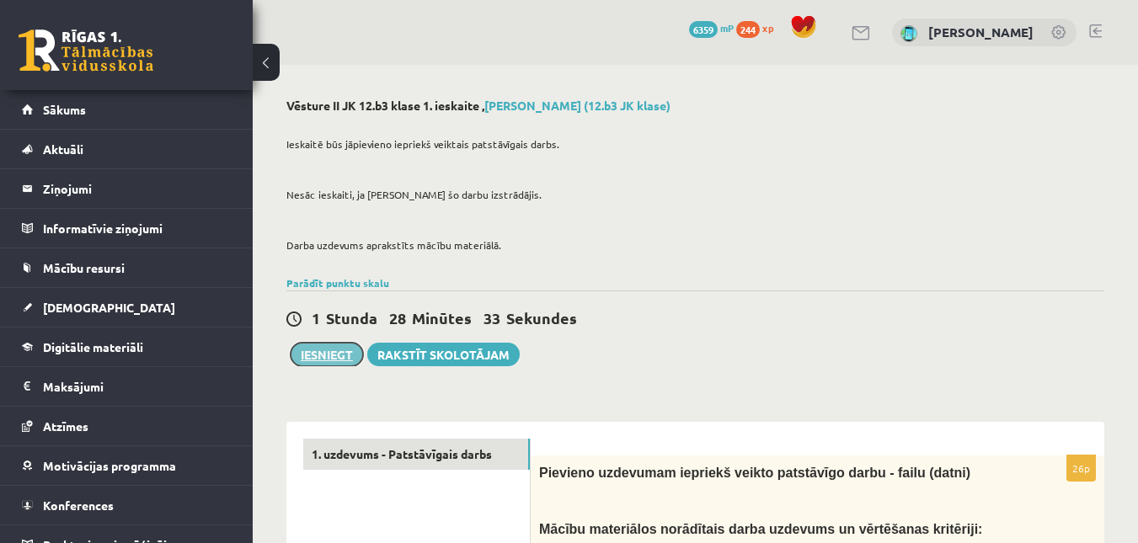
click at [335, 363] on button "Iesniegt" at bounding box center [327, 355] width 72 height 24
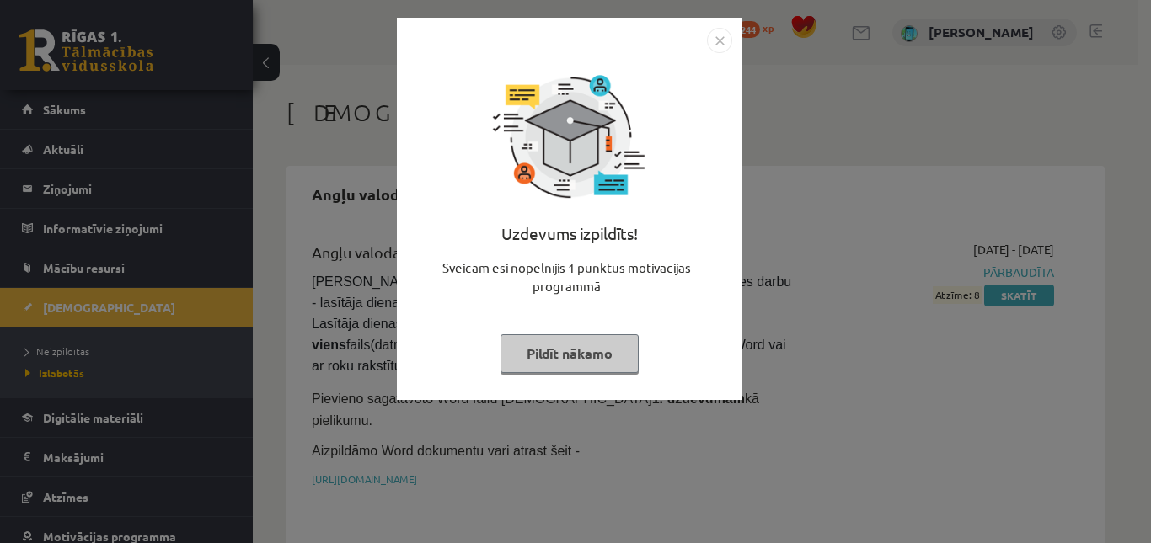
click at [723, 49] on img "Close" at bounding box center [719, 40] width 25 height 25
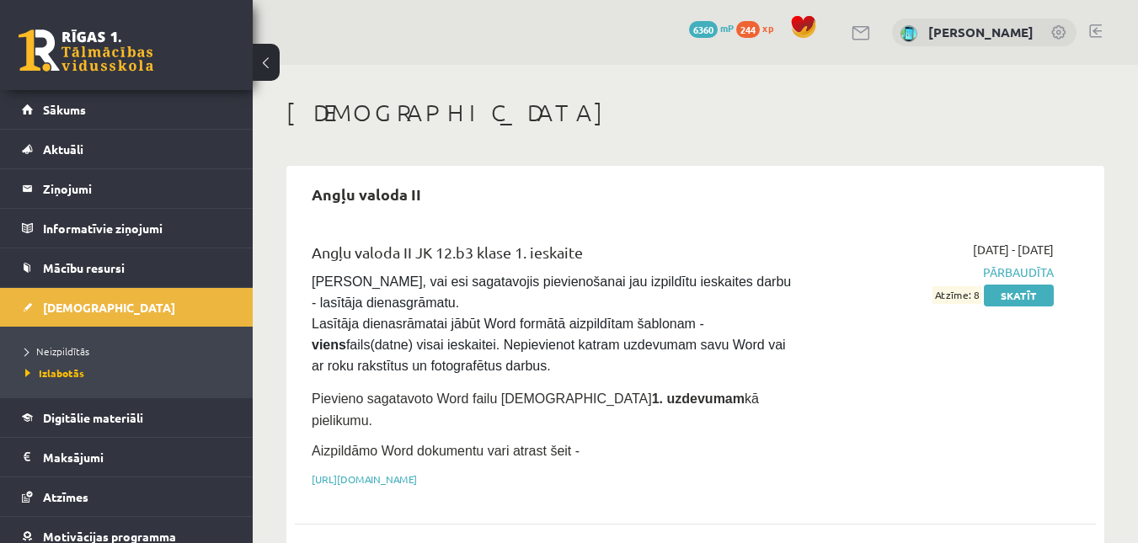
click at [672, 127] on div "[DEMOGRAPHIC_DATA]" at bounding box center [695, 116] width 818 height 34
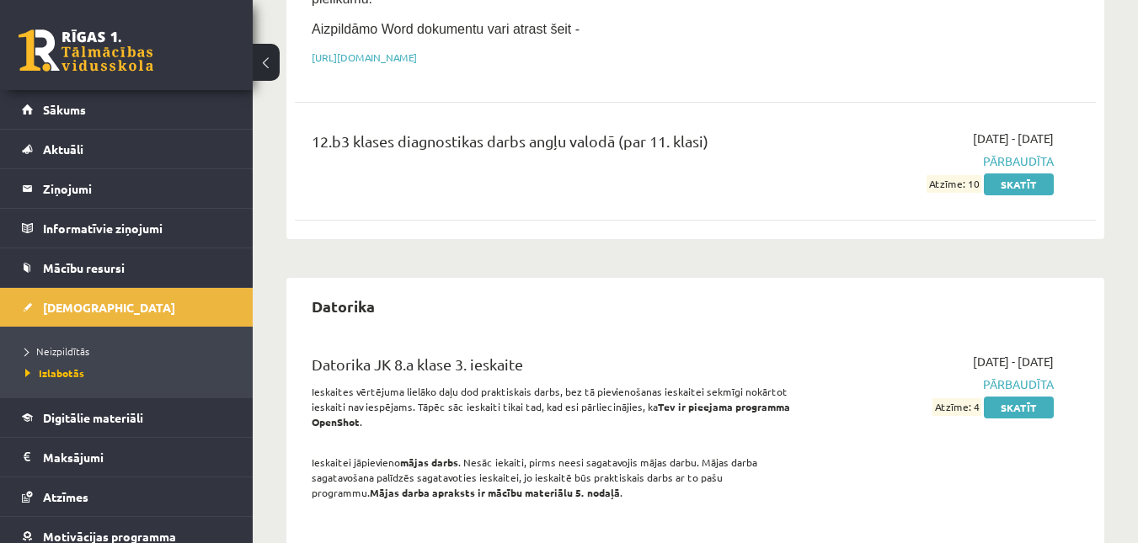
scroll to position [590, 0]
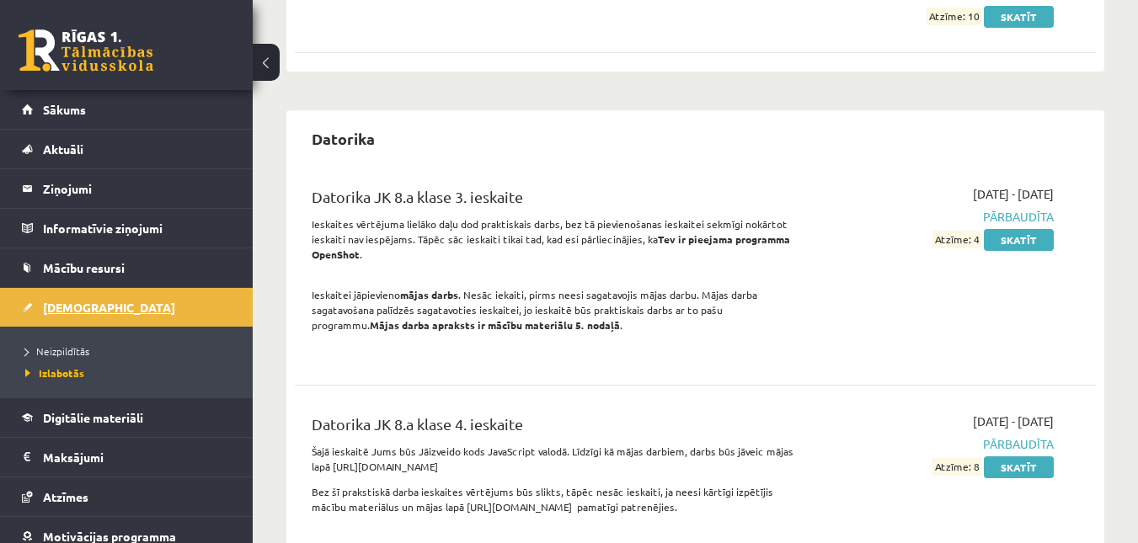
click at [80, 289] on link "[DEMOGRAPHIC_DATA]" at bounding box center [127, 307] width 210 height 39
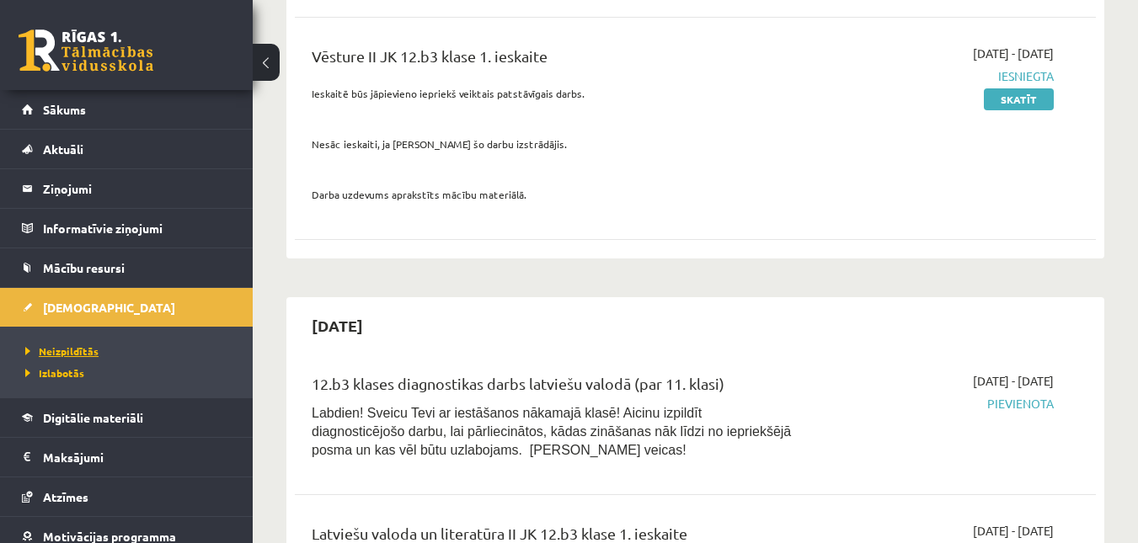
click at [62, 351] on span "Neizpildītās" at bounding box center [61, 351] width 73 height 13
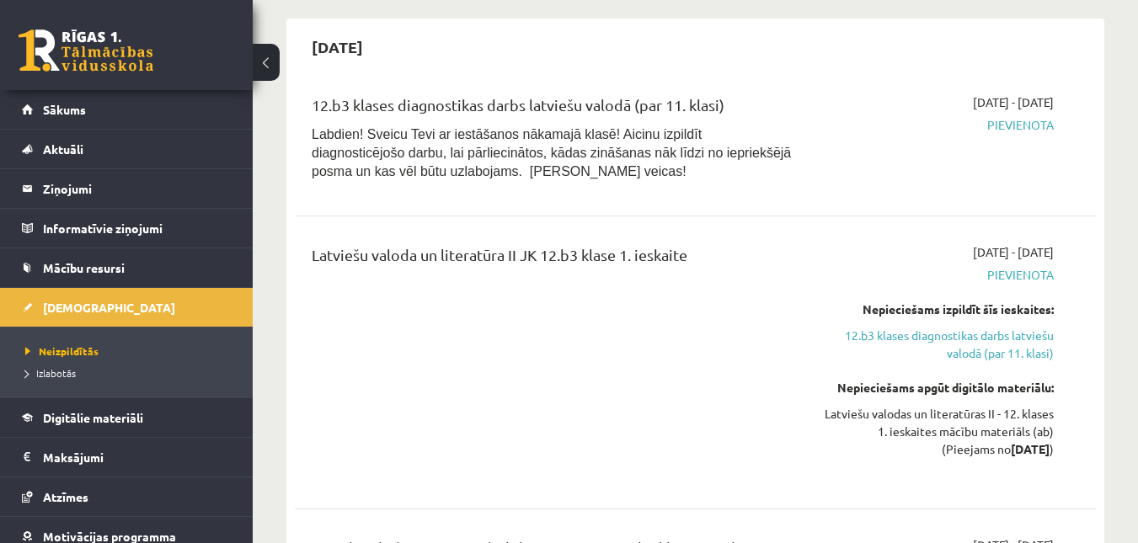
scroll to position [843, 0]
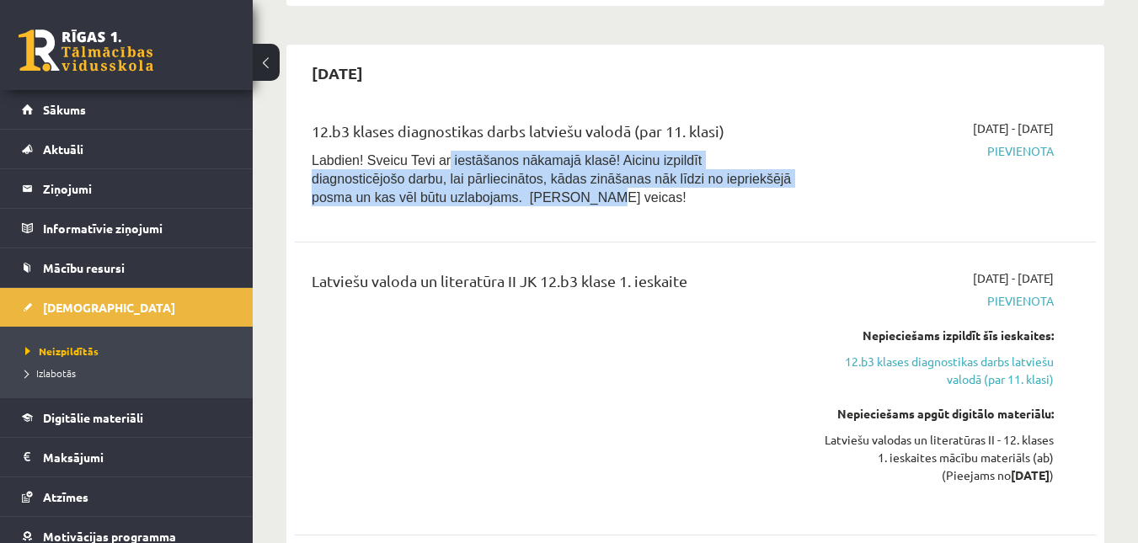
drag, startPoint x: 436, startPoint y: 175, endPoint x: 752, endPoint y: 204, distance: 317.3
click at [752, 204] on p "Labdien! Sveicu Tevi ar iestāšanos nākamajā klasē! Aicinu izpildīt diagnosticēj…" at bounding box center [555, 179] width 486 height 56
click at [496, 206] on p "Labdien! Sveicu Tevi ar iestāšanos nākamajā klasē! Aicinu izpildīt diagnosticēj…" at bounding box center [555, 179] width 486 height 56
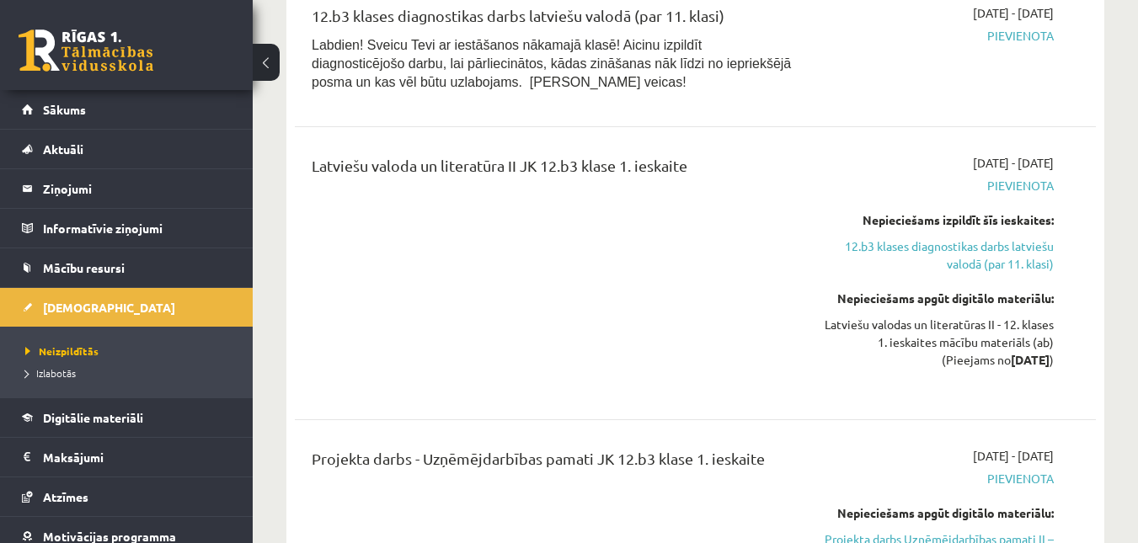
scroll to position [1348, 0]
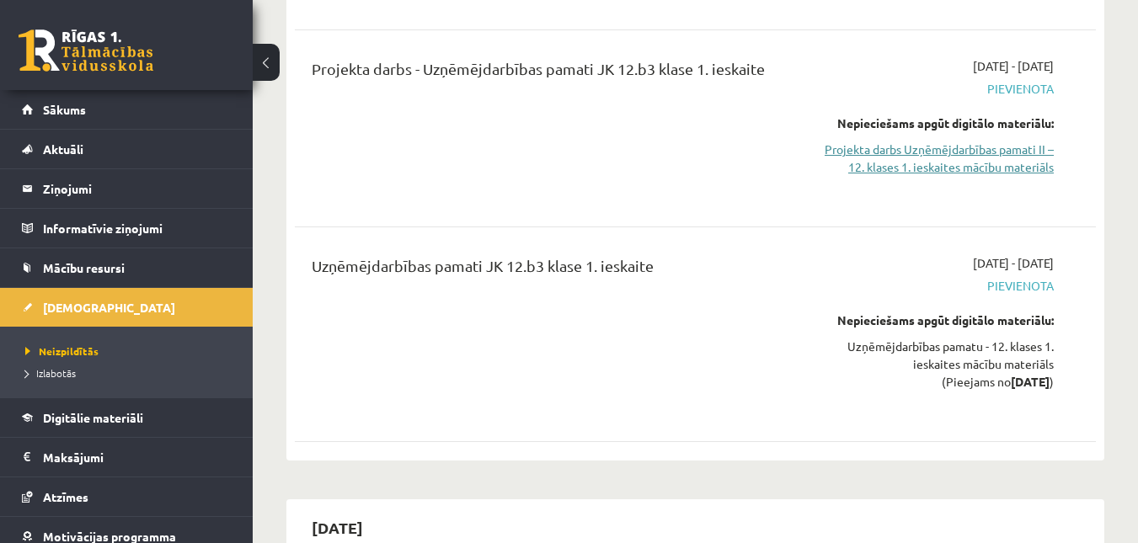
click at [917, 169] on link "Projekta darbs Uzņēmējdarbības pamati II – 12. klases 1. ieskaites mācību mater…" at bounding box center [938, 158] width 231 height 35
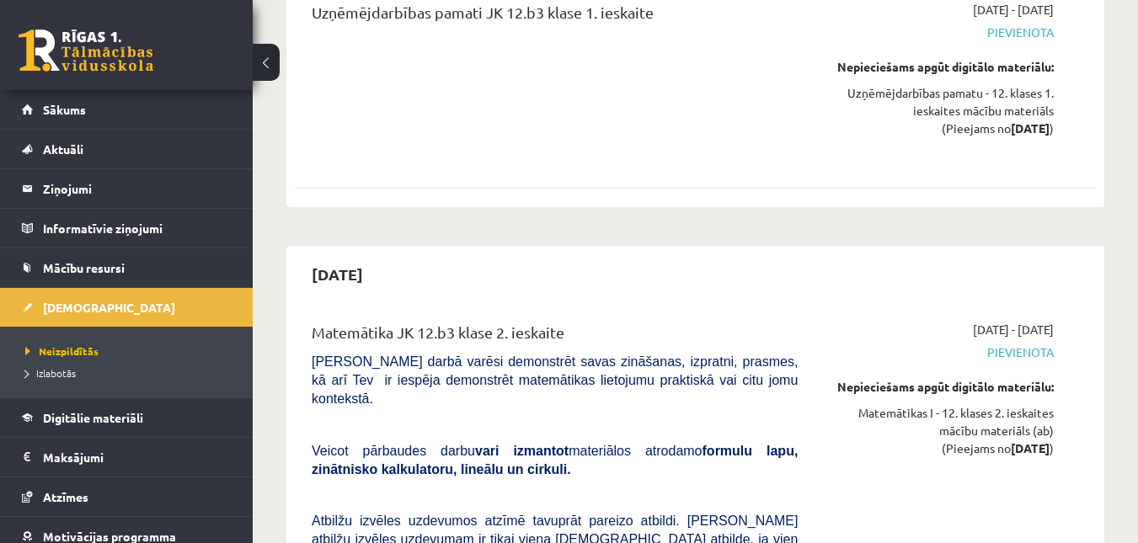
scroll to position [1601, 0]
